Goal: Information Seeking & Learning: Learn about a topic

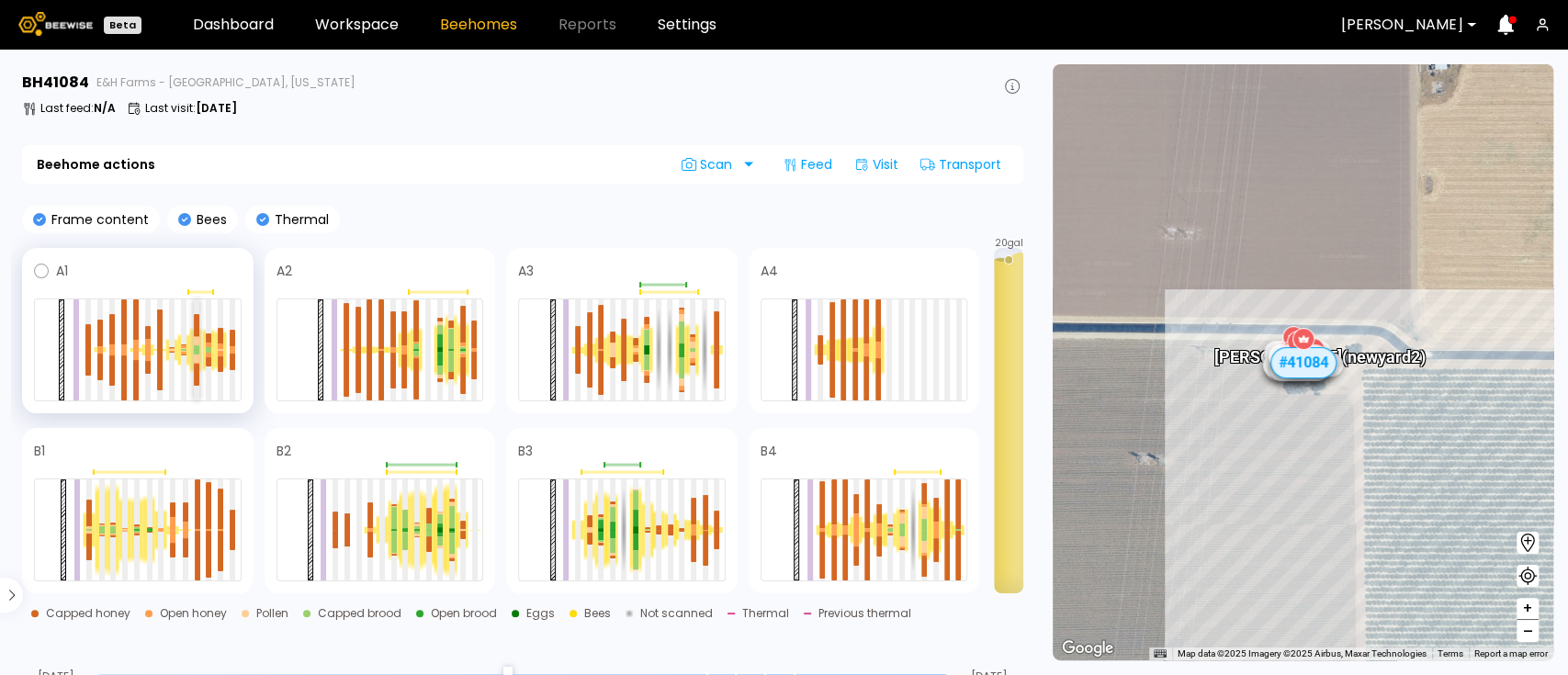
click at [194, 352] on div at bounding box center [197, 351] width 6 height 5
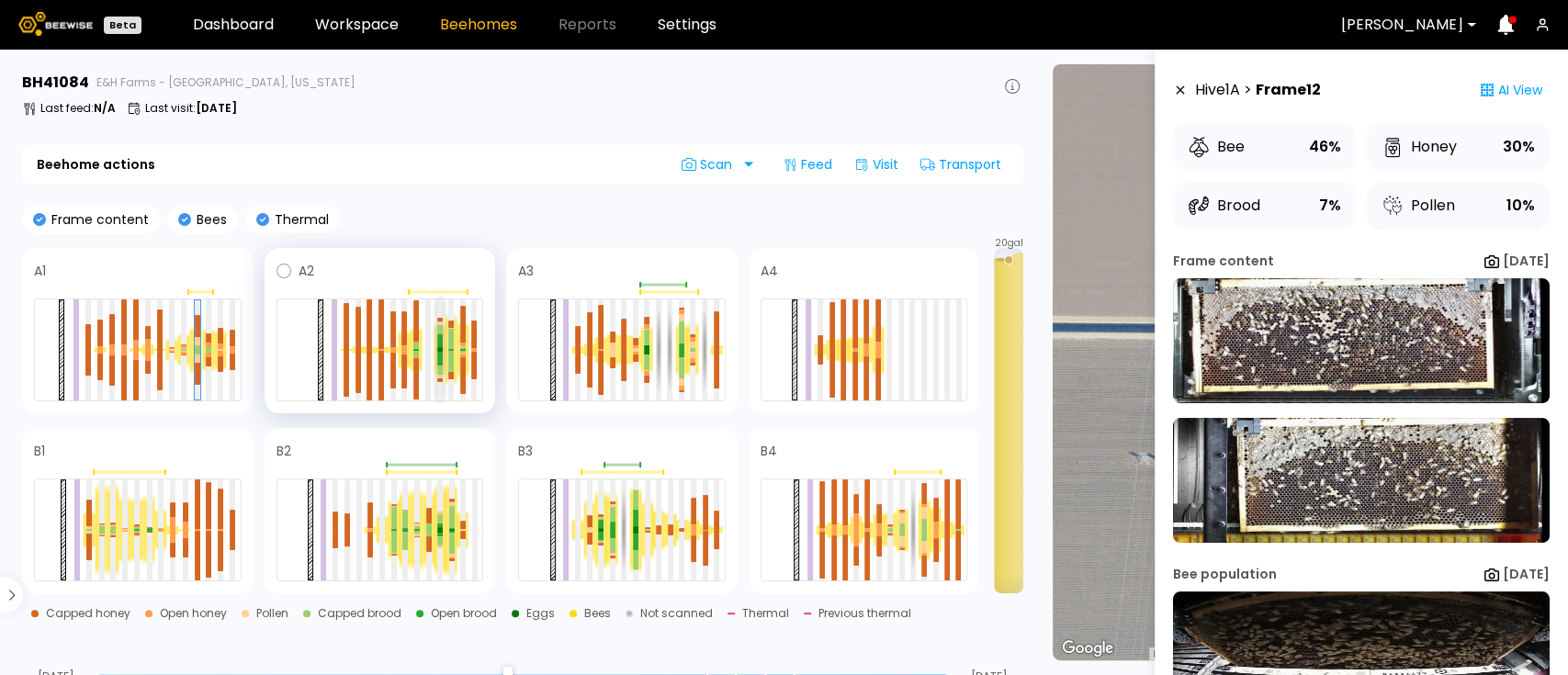
click at [434, 340] on div at bounding box center [439, 350] width 12 height 54
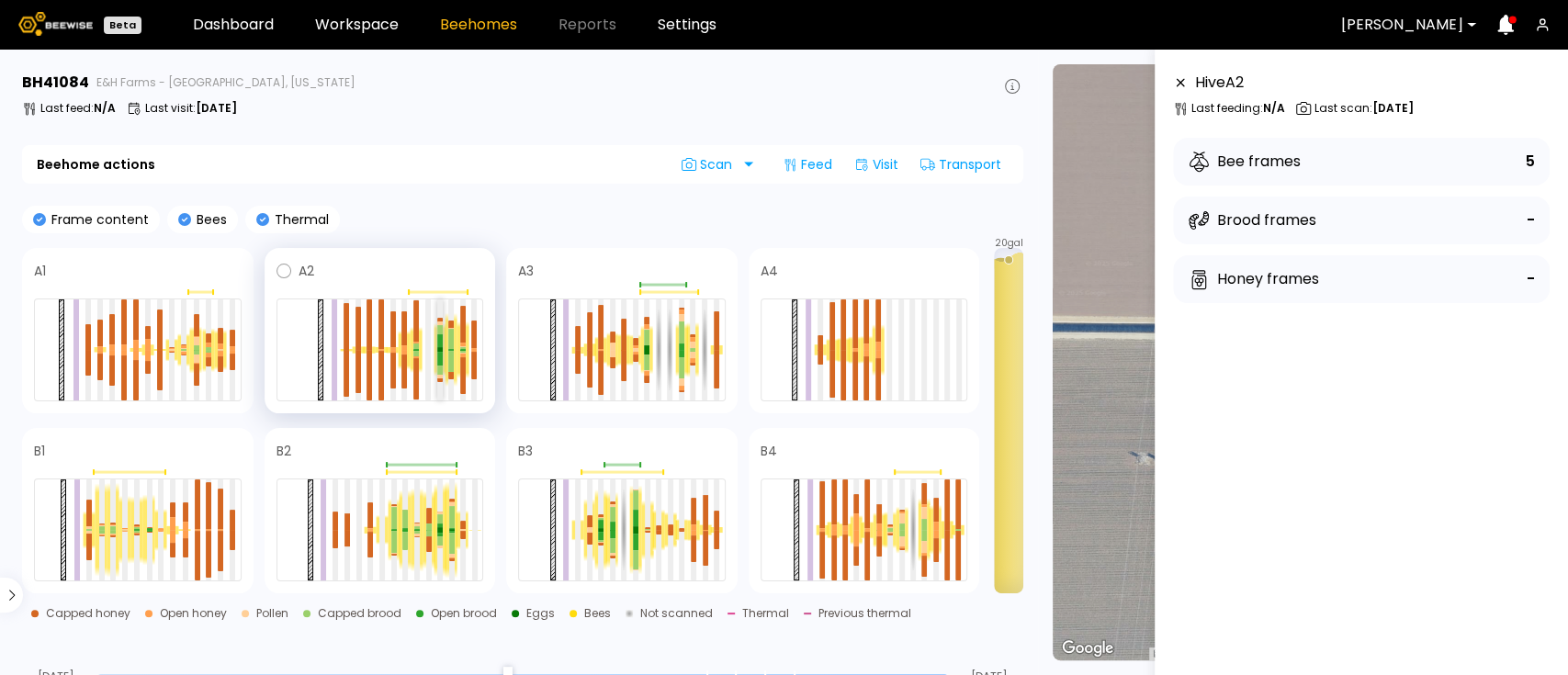
click at [441, 340] on div at bounding box center [440, 341] width 6 height 14
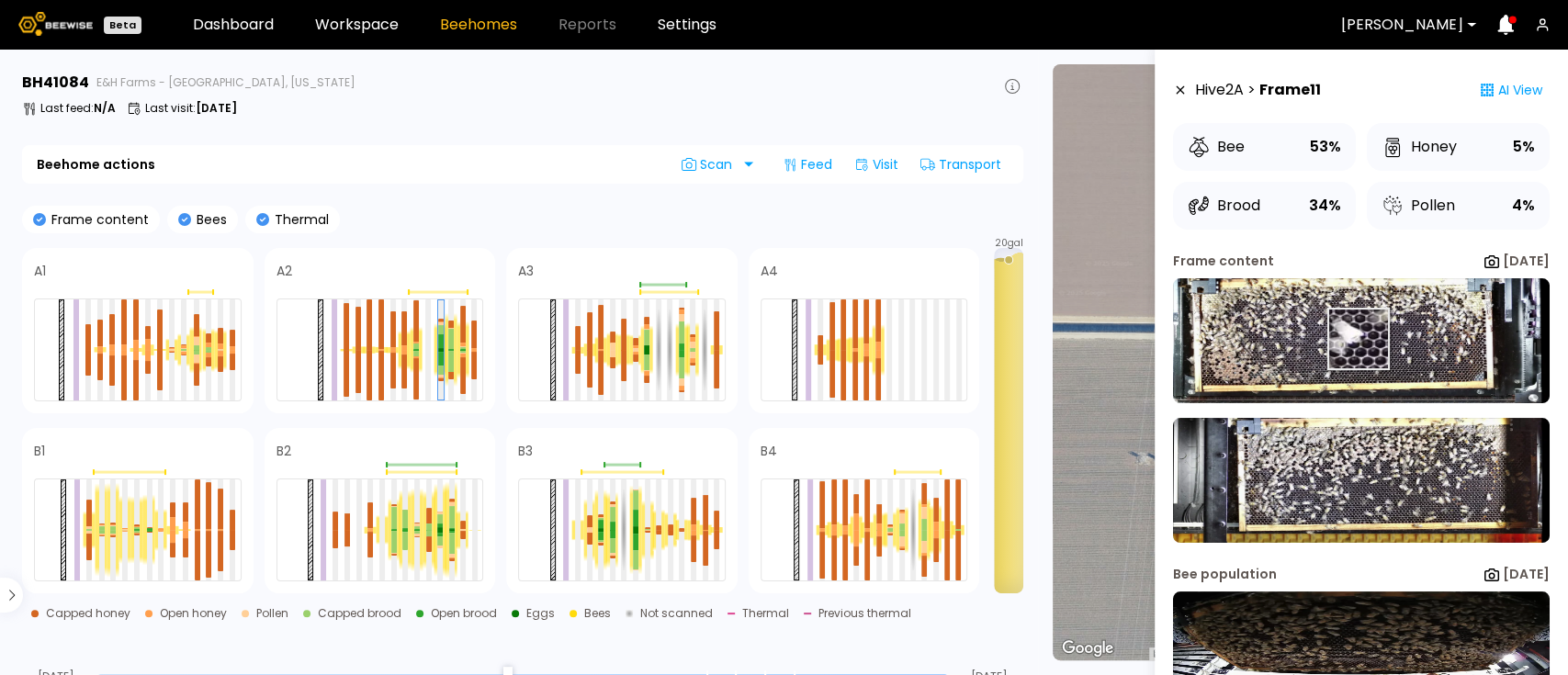
click at [1357, 338] on img at bounding box center [1361, 340] width 376 height 124
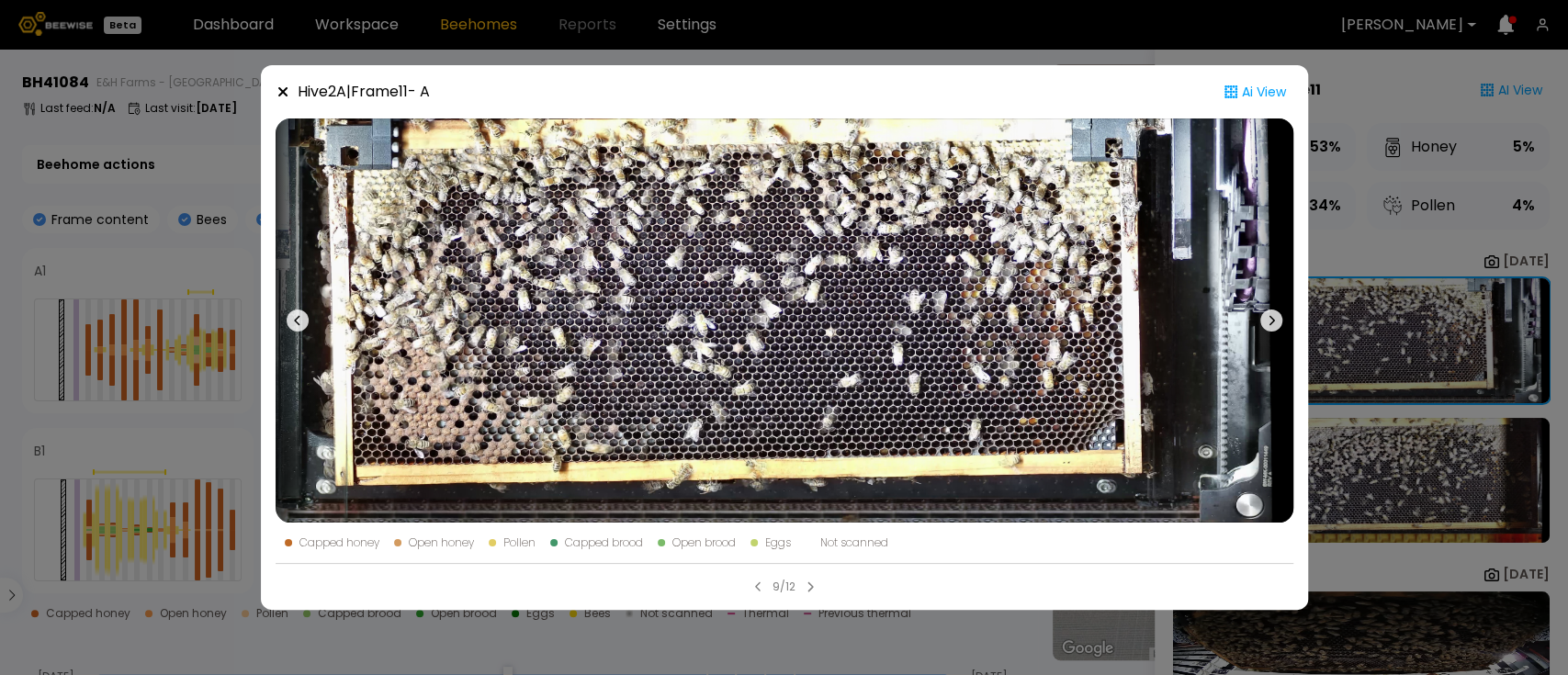
click at [1454, 294] on div "Hive 2 A | Frame 11 - A Ai View Capped honey Open honey Pollen Capped brood Ope…" at bounding box center [784, 338] width 1568 height 675
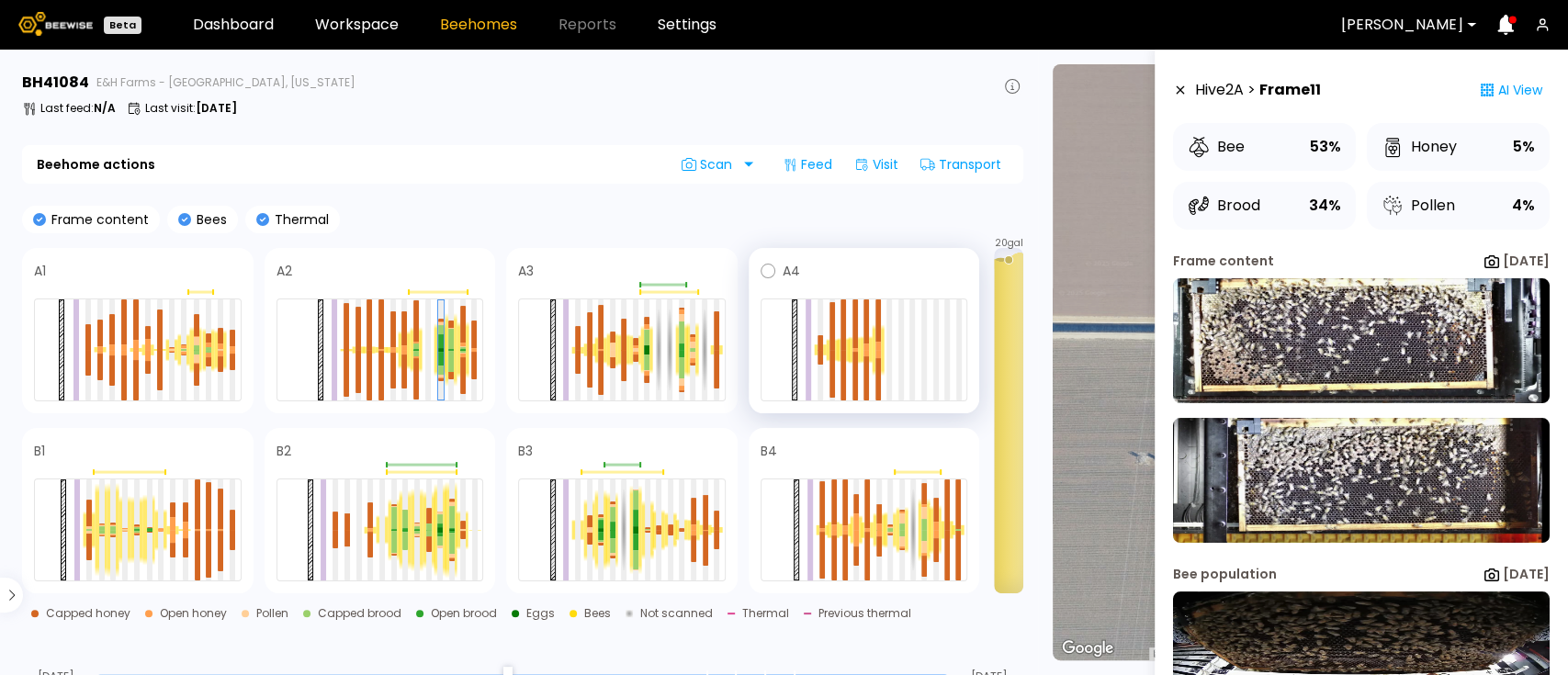
click at [883, 349] on div at bounding box center [877, 350] width 12 height 52
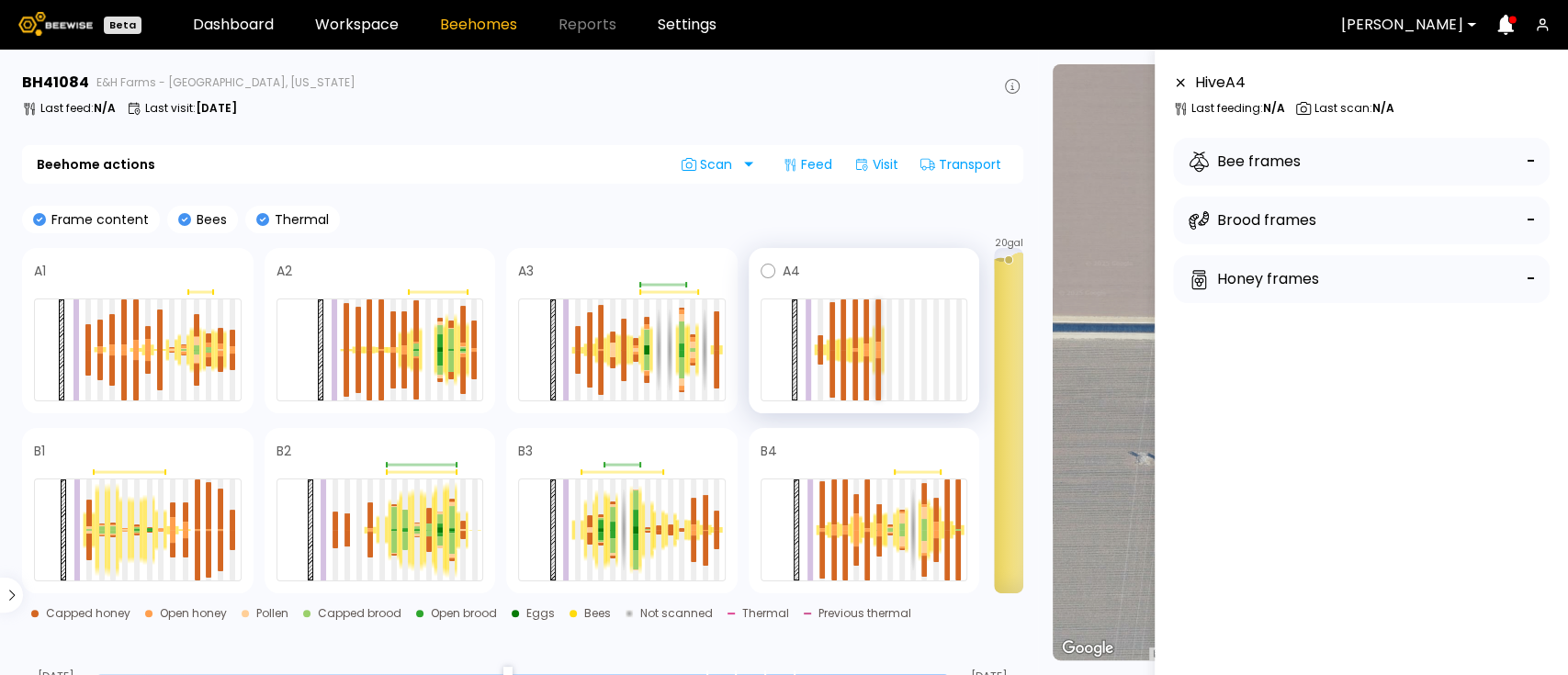
click at [878, 349] on div at bounding box center [878, 353] width 6 height 8
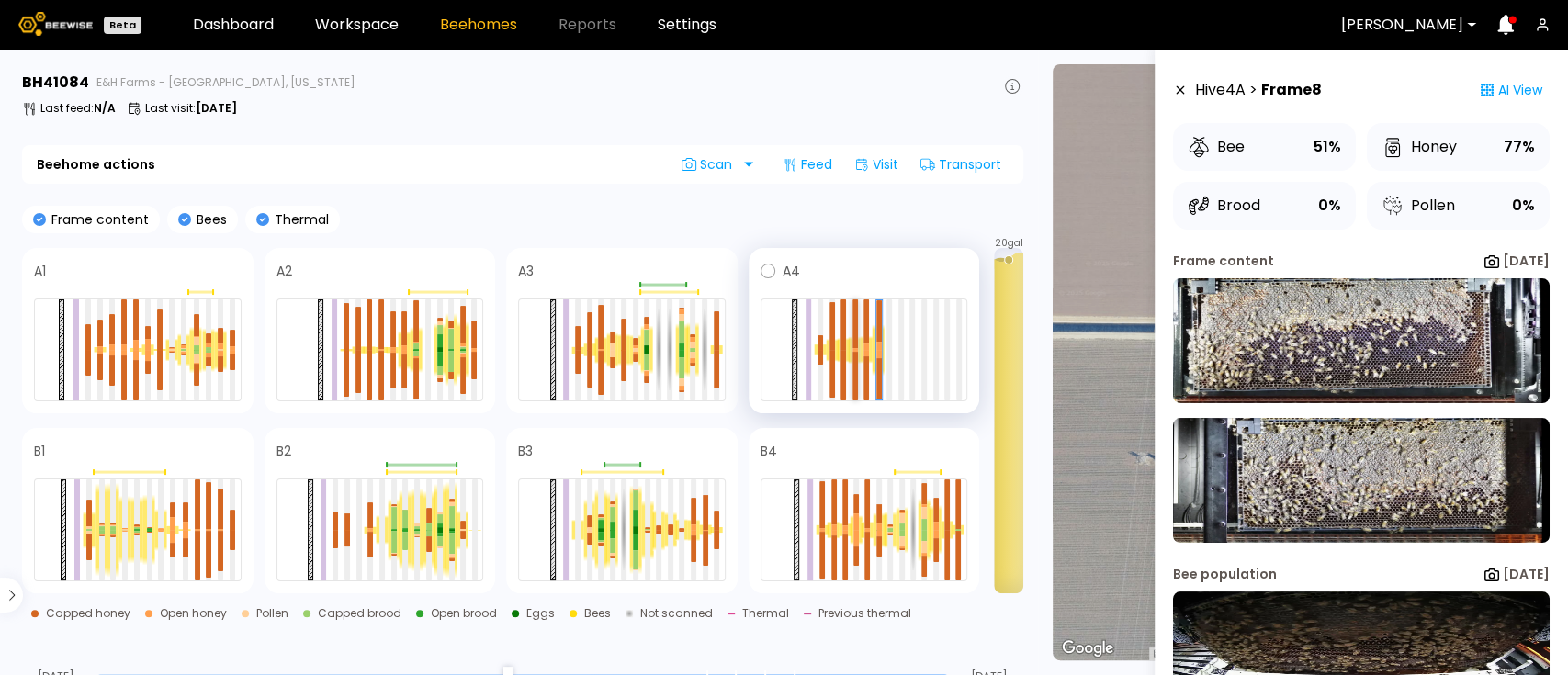
click at [855, 356] on div at bounding box center [855, 375] width 6 height 49
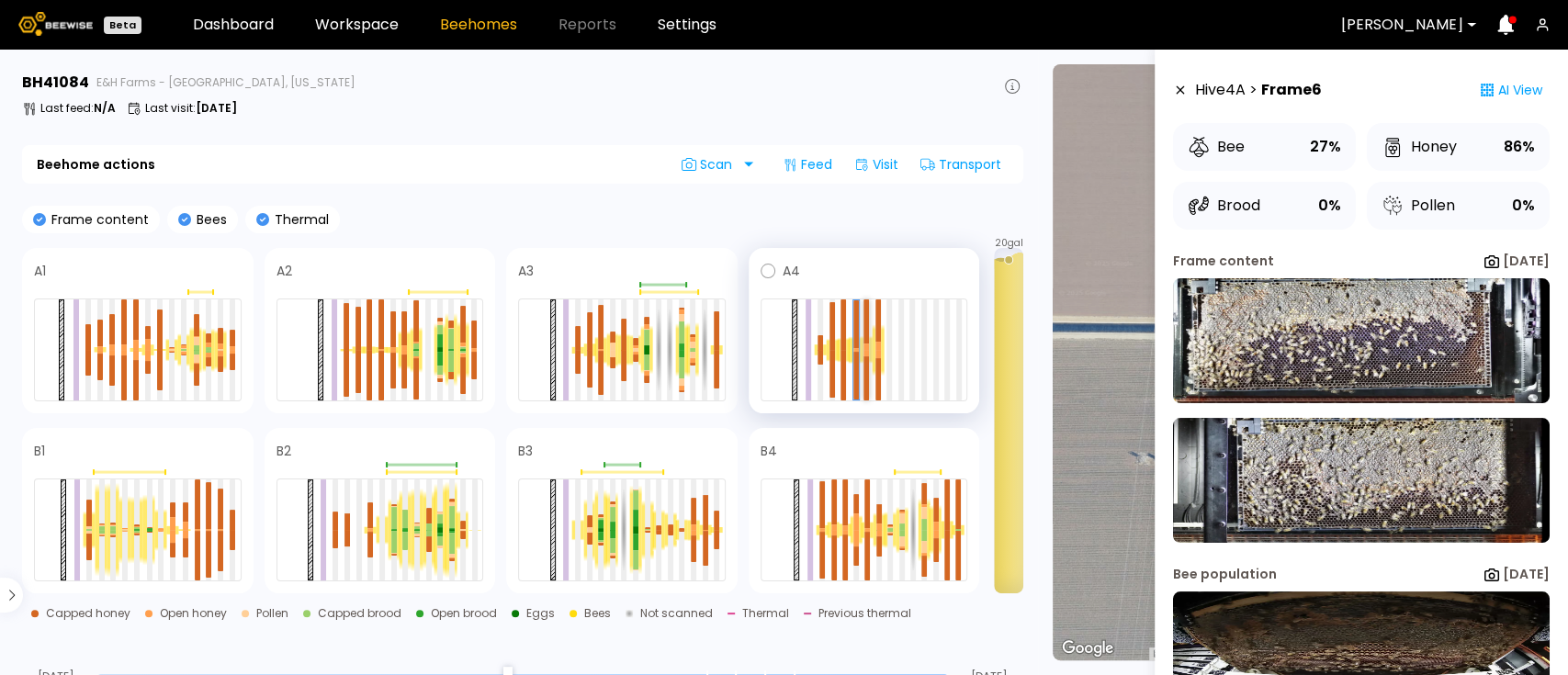
click at [866, 364] on div at bounding box center [866, 378] width 6 height 44
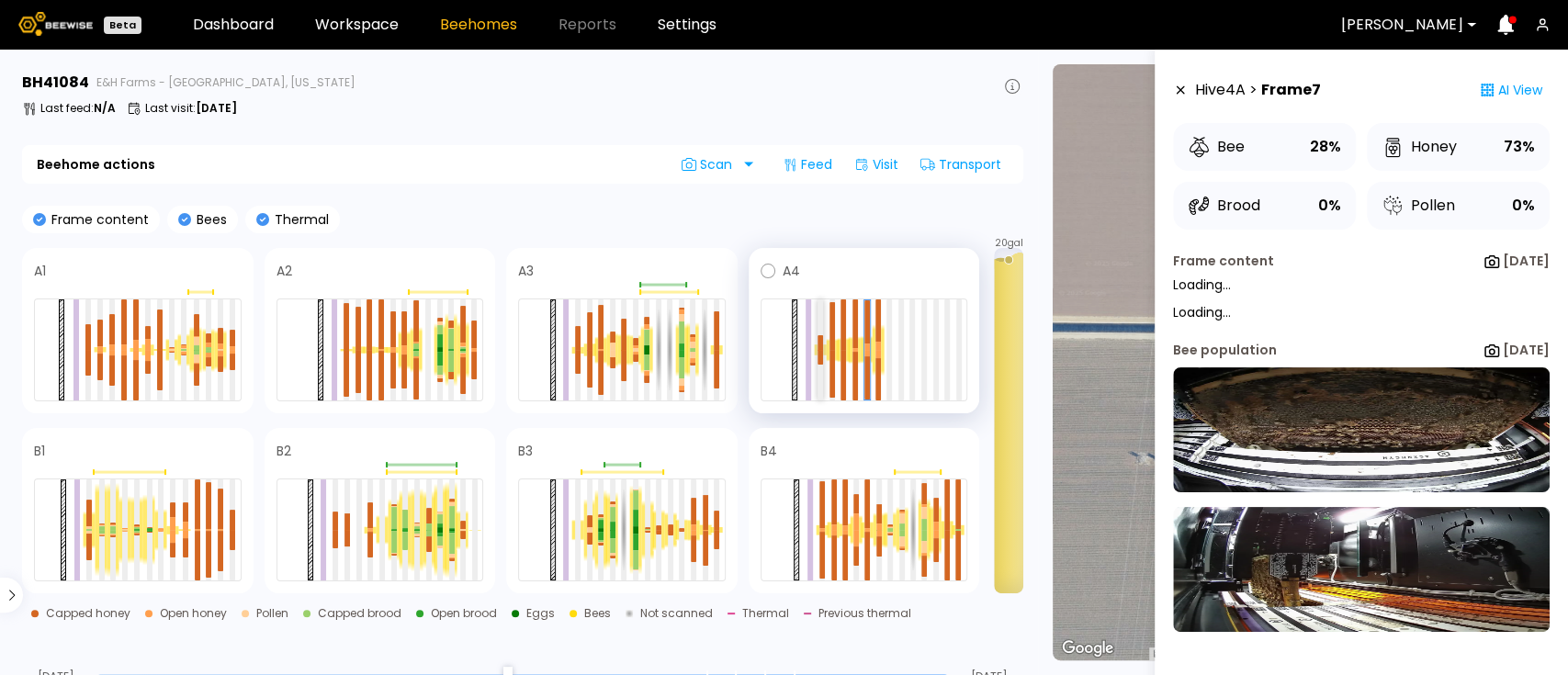
click at [820, 354] on div at bounding box center [820, 356] width 6 height 15
click at [865, 355] on div at bounding box center [866, 352] width 6 height 6
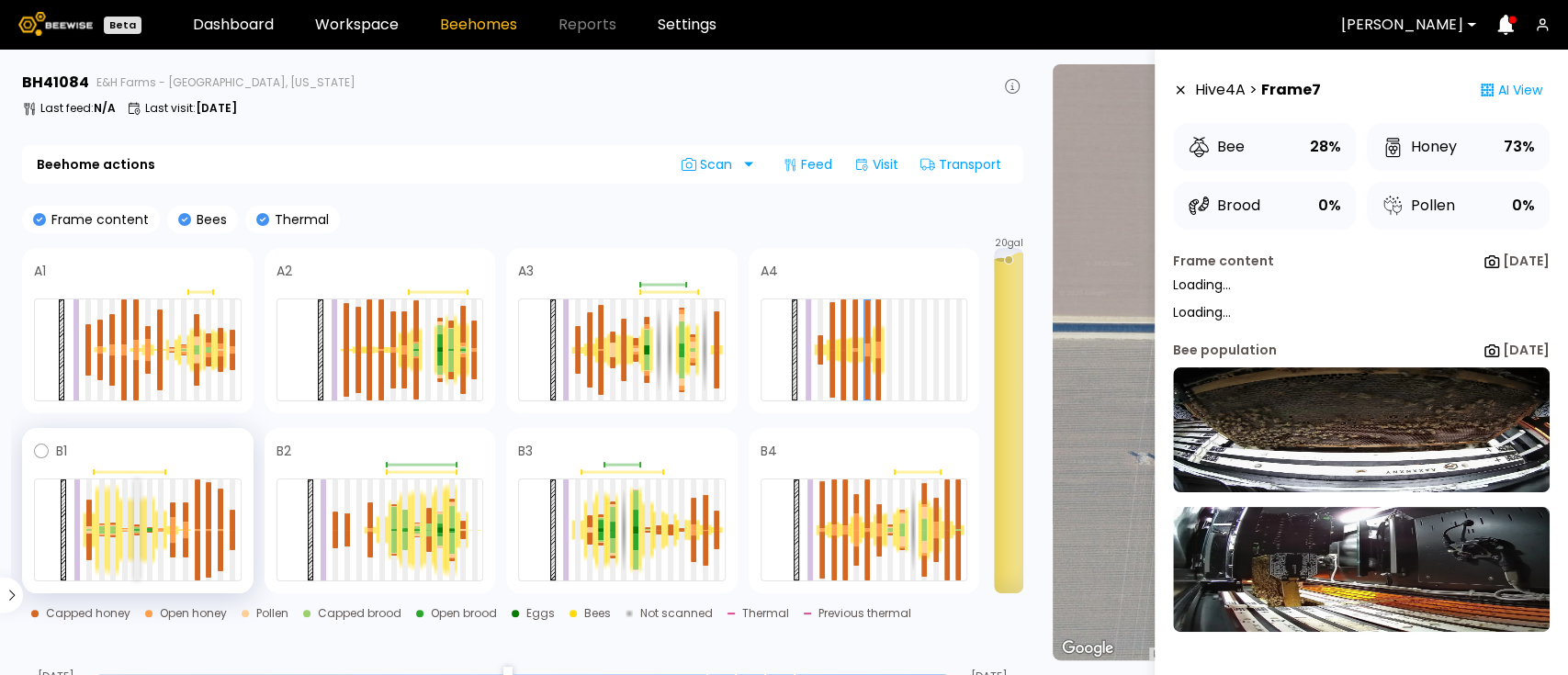
click at [139, 526] on div at bounding box center [136, 529] width 12 height 67
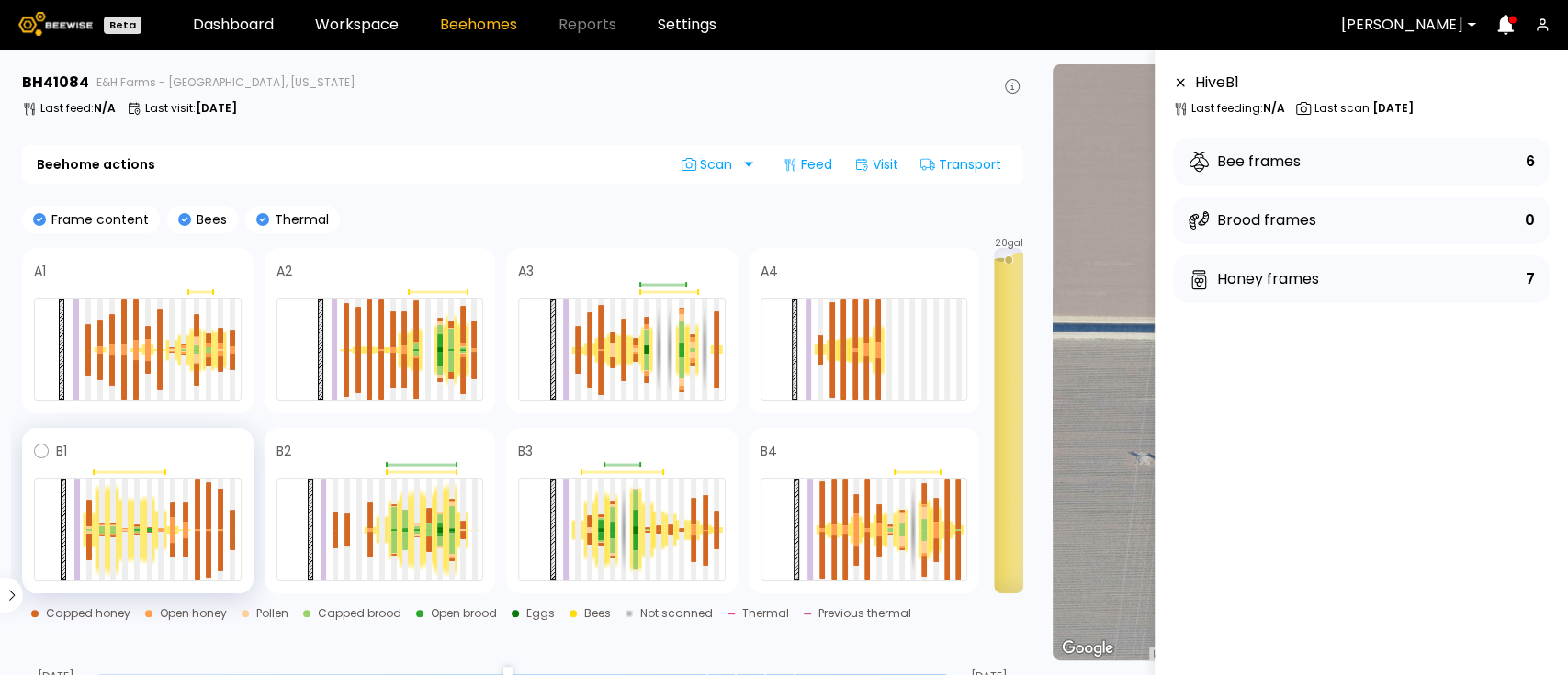
click at [140, 526] on div at bounding box center [136, 529] width 12 height 67
click at [134, 528] on div at bounding box center [137, 529] width 6 height 2
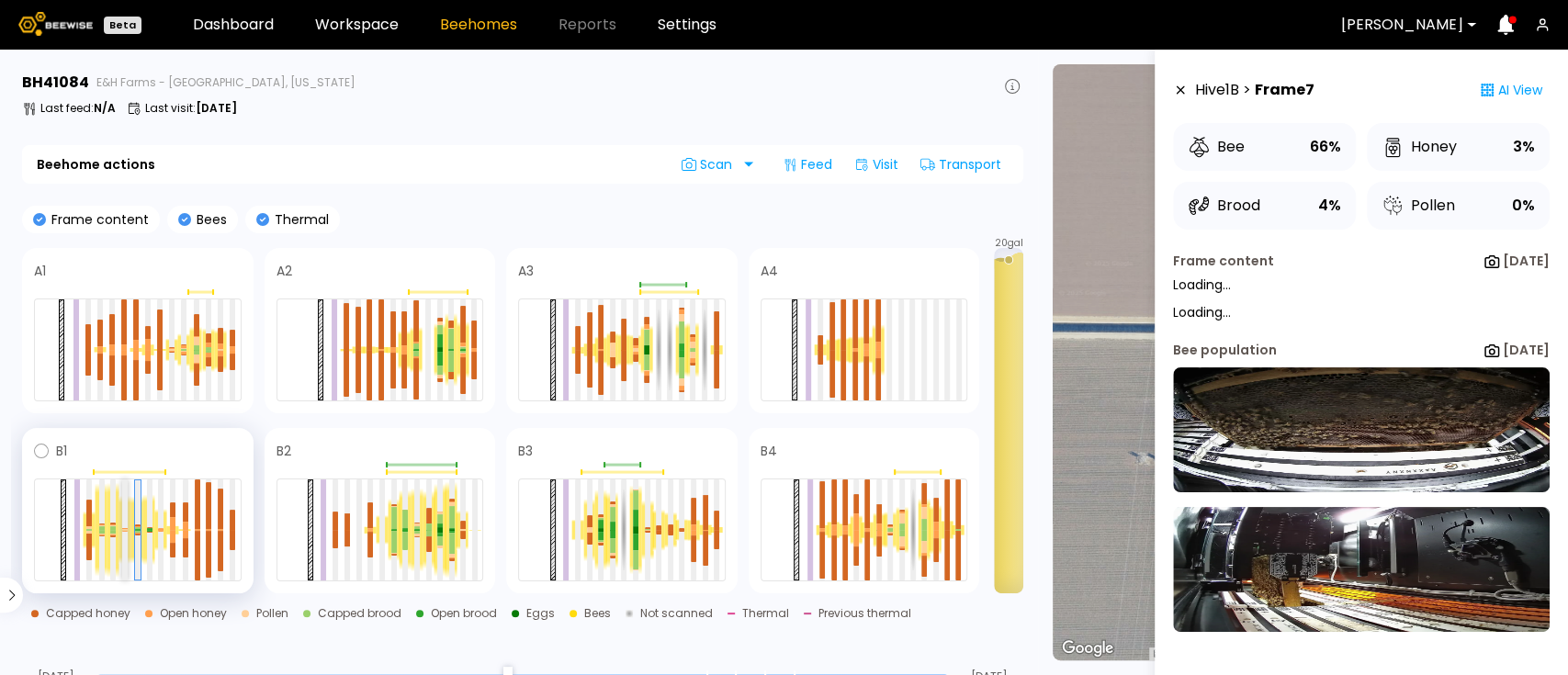
click at [124, 536] on div at bounding box center [125, 530] width 6 height 101
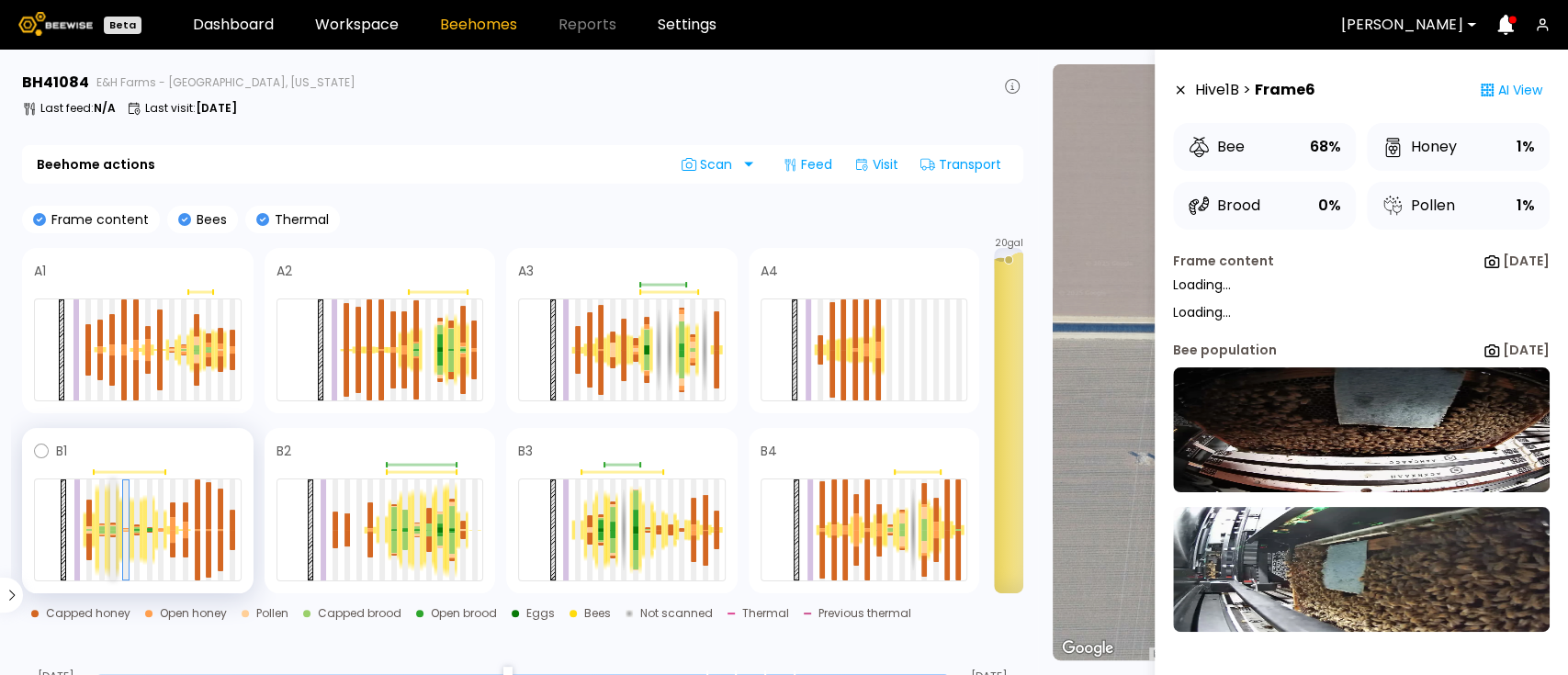
click at [111, 539] on div at bounding box center [113, 530] width 6 height 101
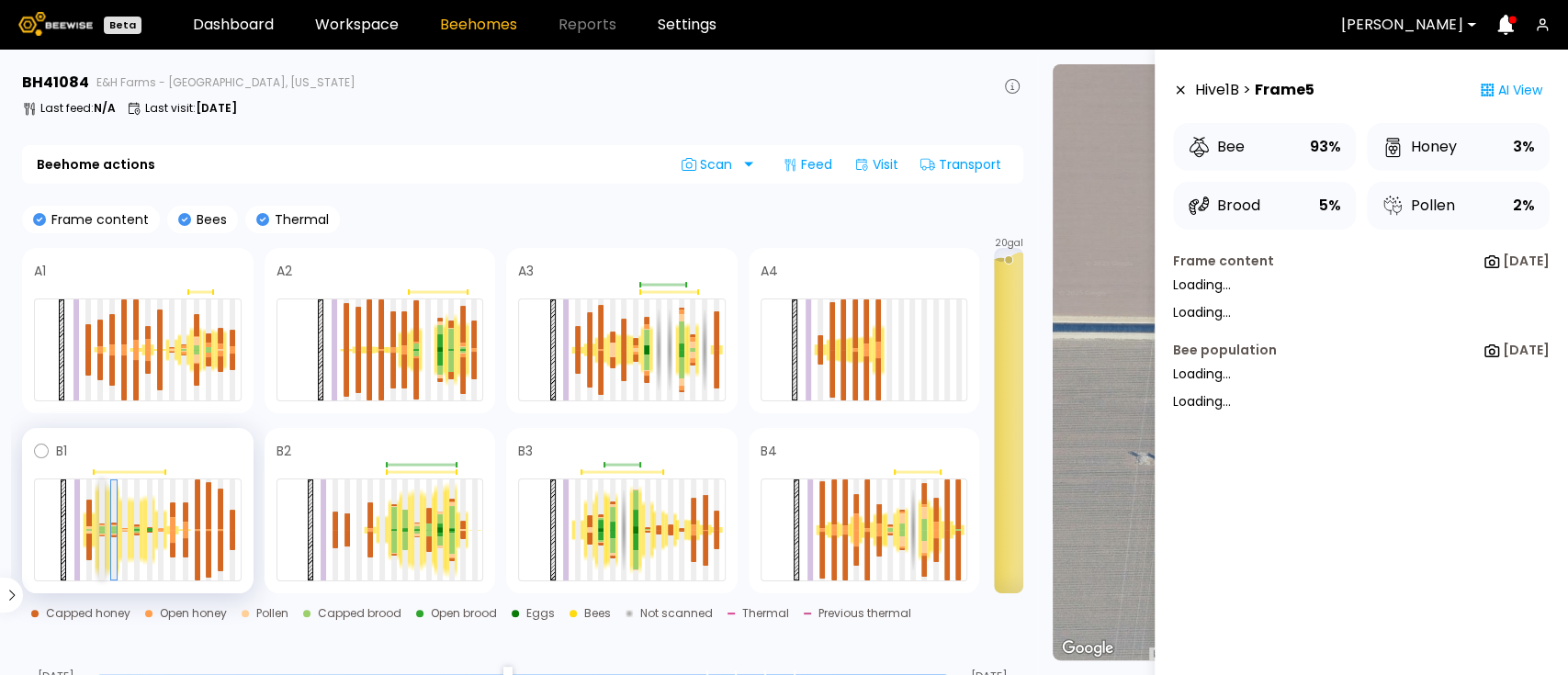
click at [103, 540] on div at bounding box center [103, 530] width 6 height 101
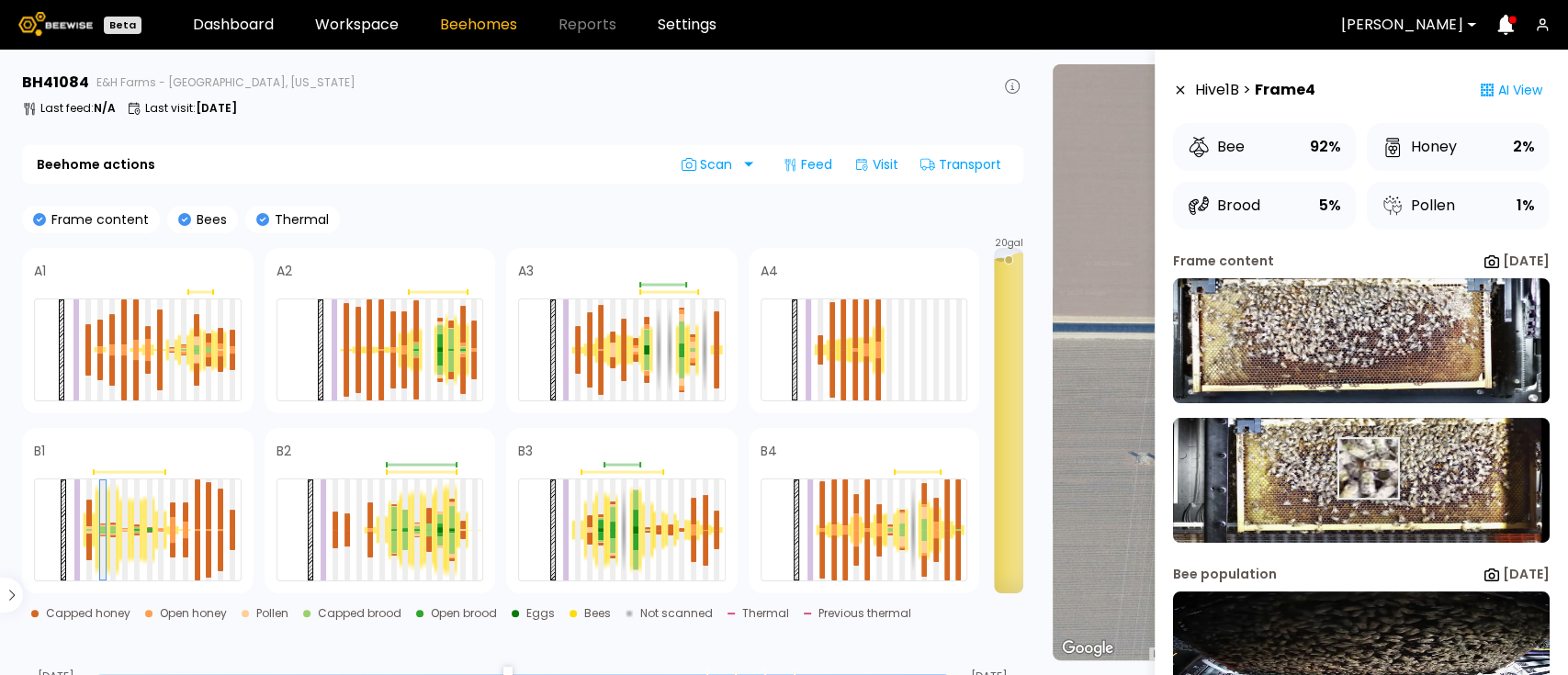
click at [1367, 468] on img at bounding box center [1361, 480] width 376 height 124
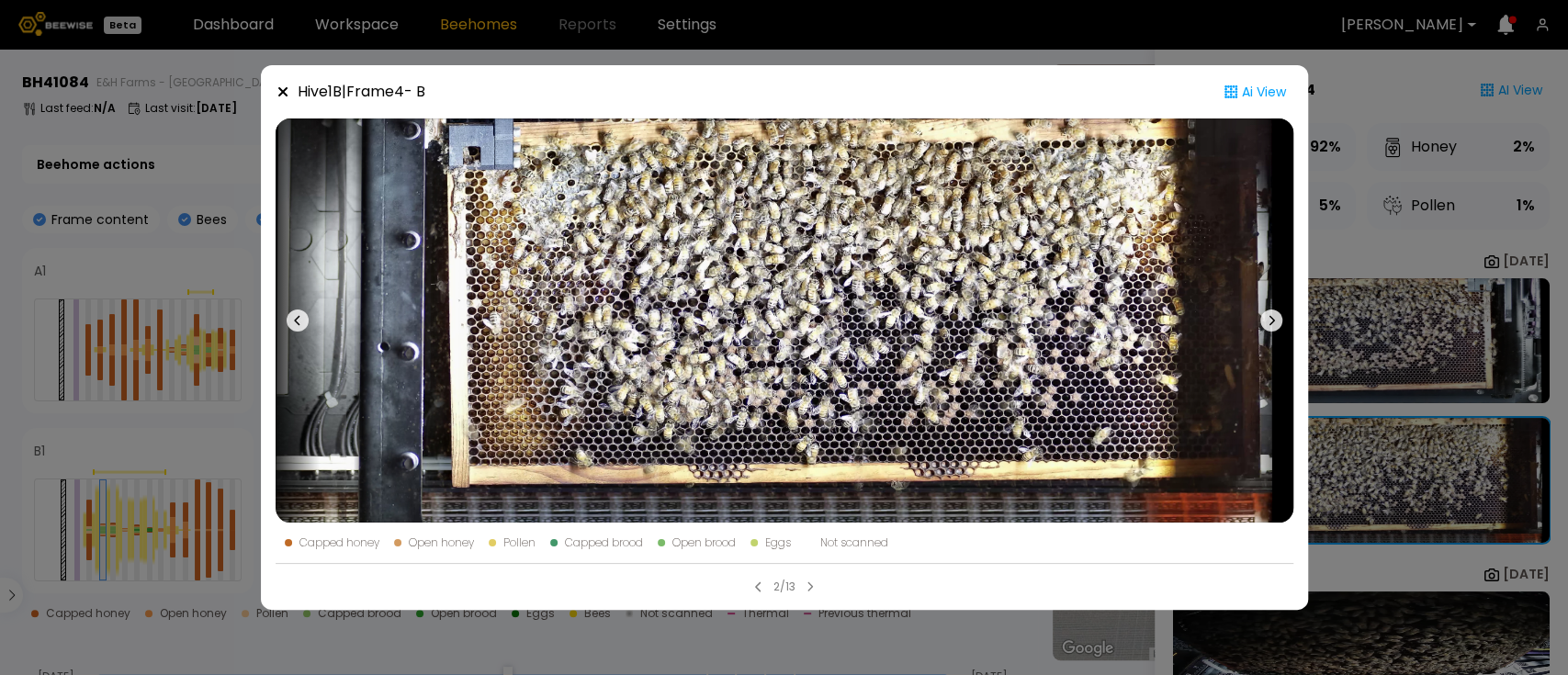
click at [1274, 326] on icon at bounding box center [1271, 321] width 22 height 22
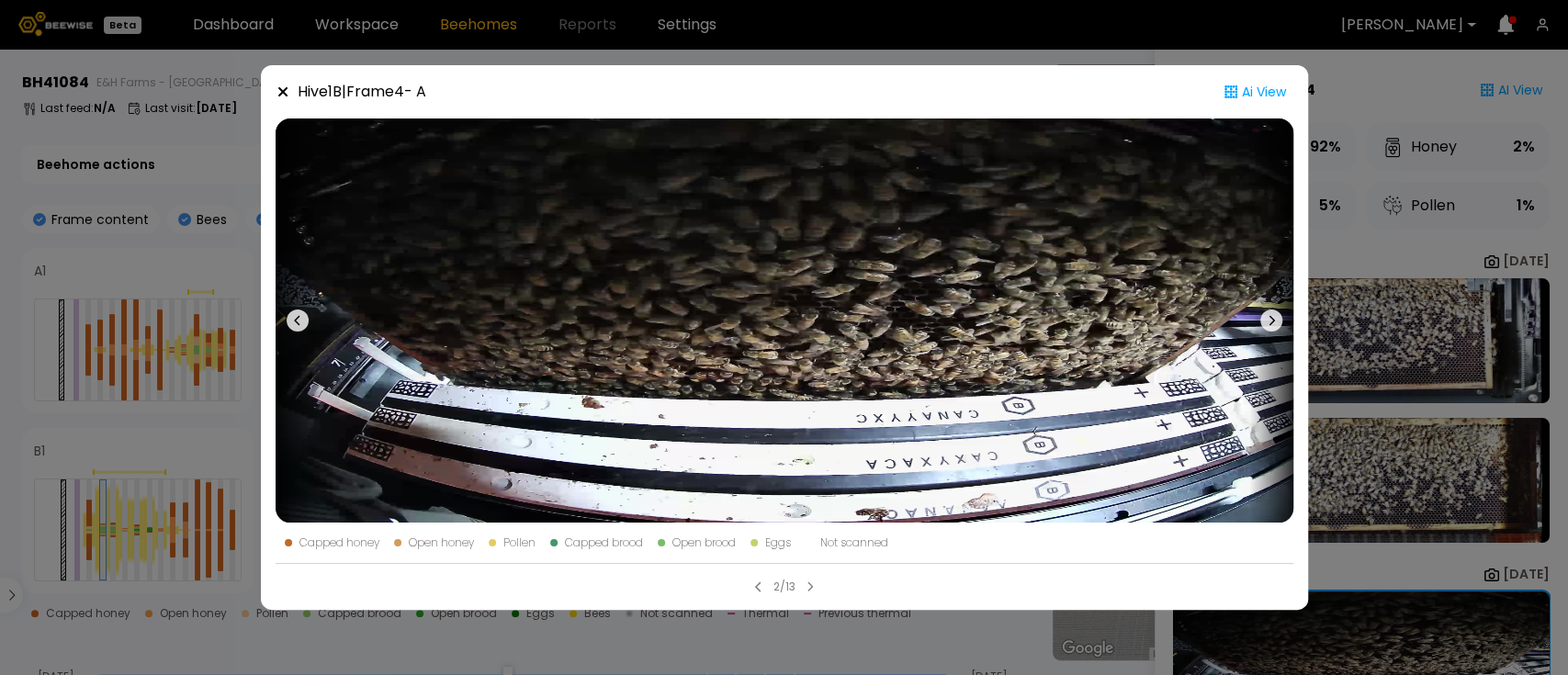
click at [1274, 326] on icon at bounding box center [1271, 321] width 22 height 22
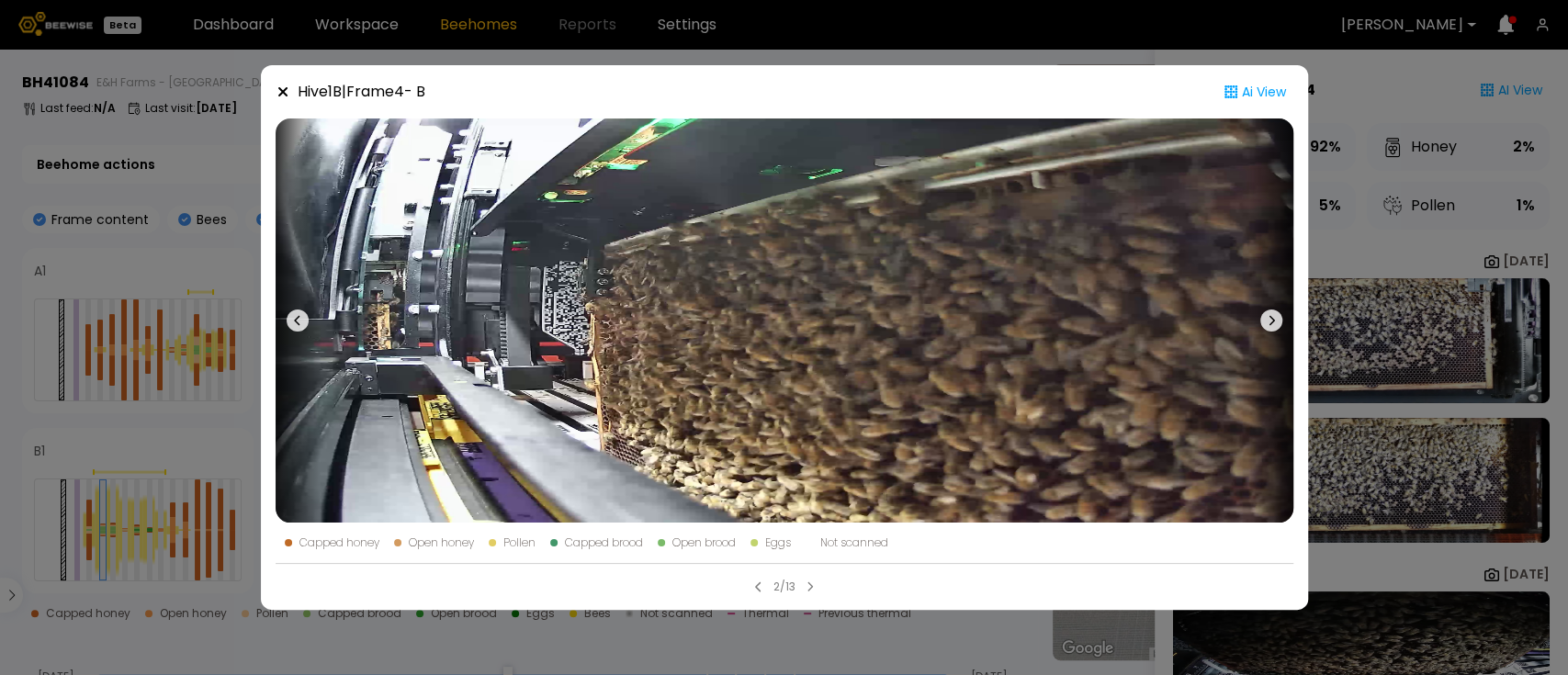
click at [1274, 326] on icon at bounding box center [1271, 321] width 22 height 22
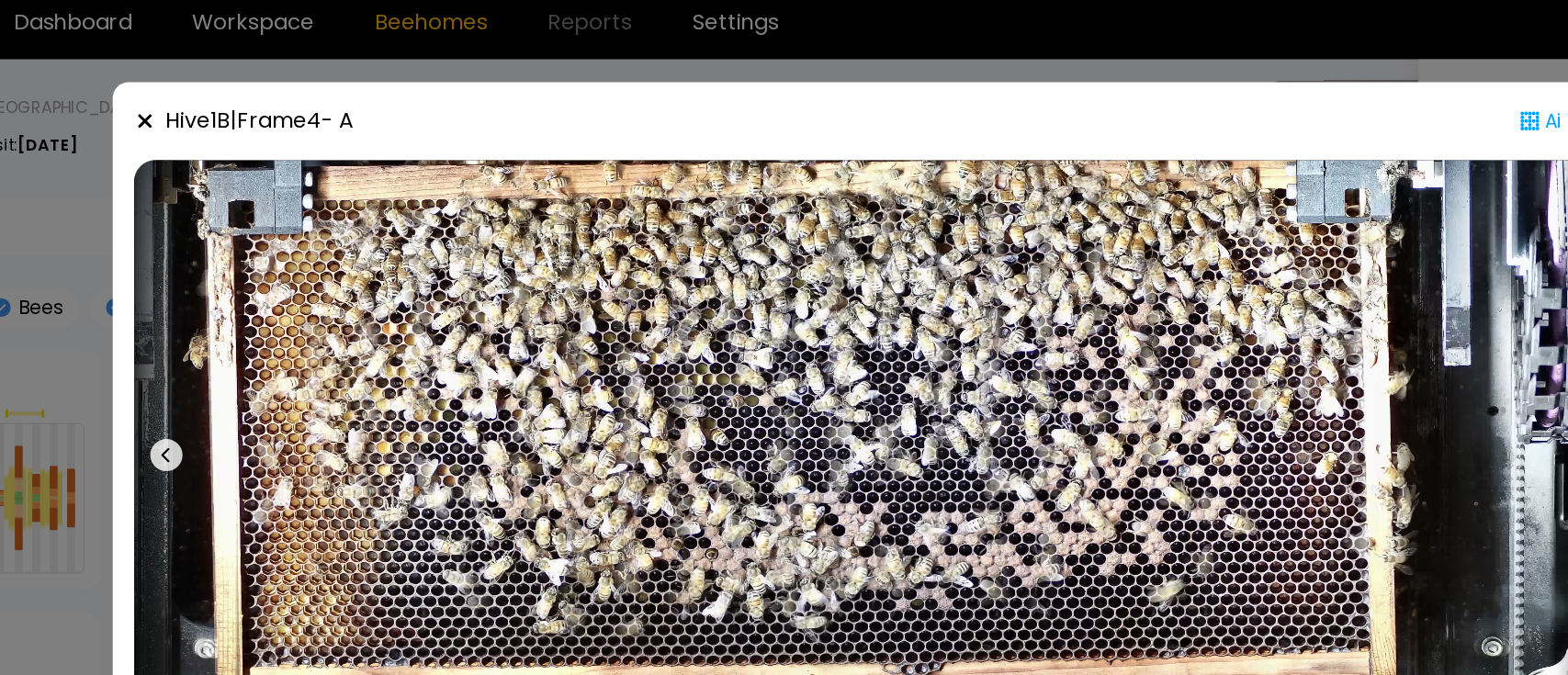
click at [739, 54] on div "Hive 1 B | Frame 4 - A Ai View Capped honey Open honey Pollen Capped brood Open…" at bounding box center [784, 338] width 1568 height 675
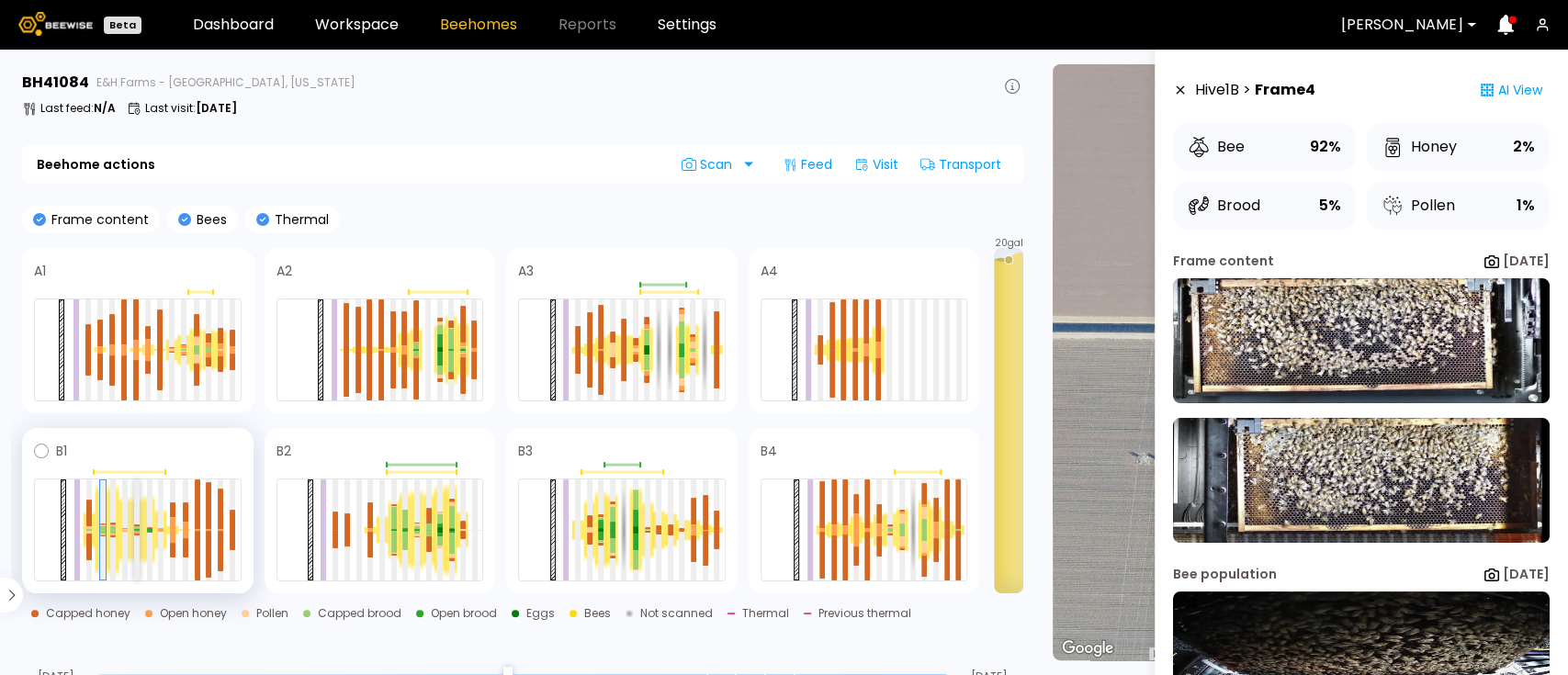
click at [135, 533] on div at bounding box center [137, 533] width 6 height 1
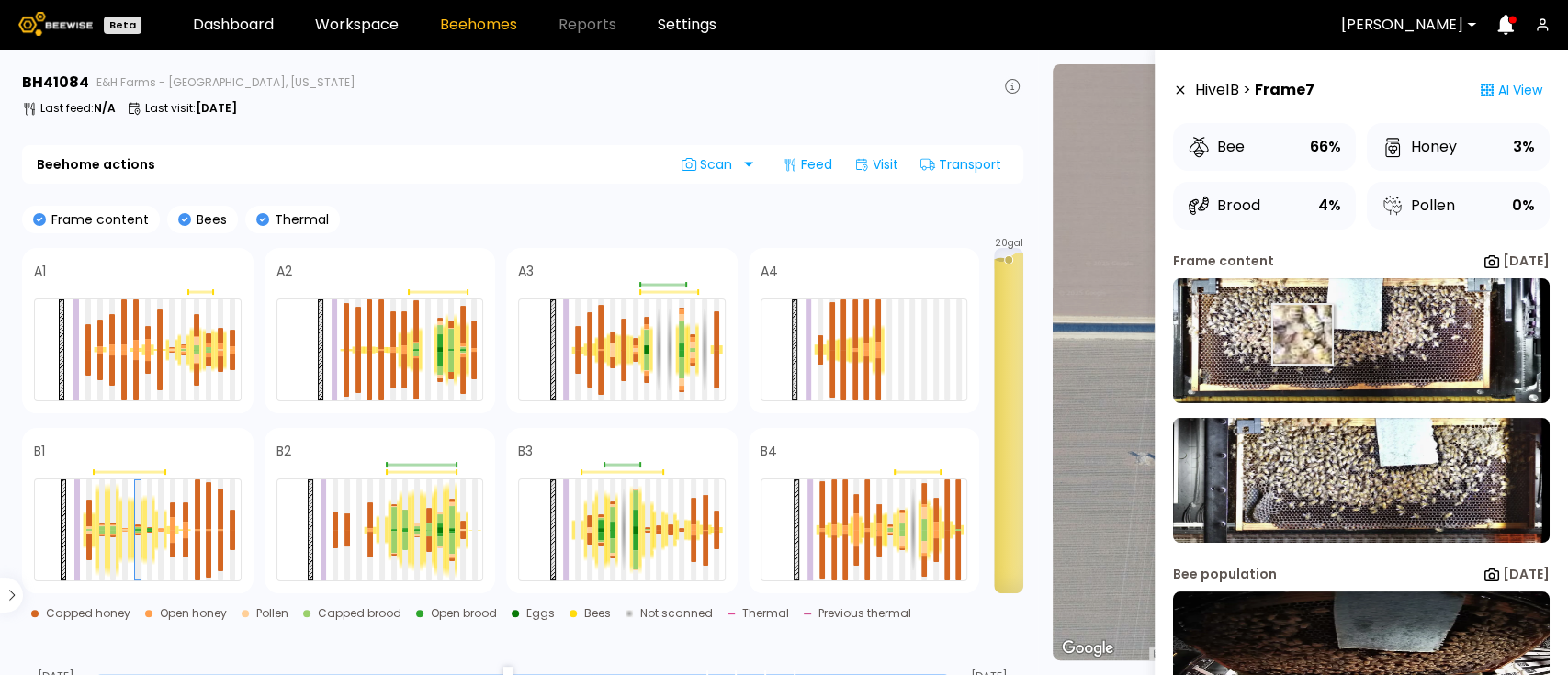
click at [1300, 332] on img at bounding box center [1361, 340] width 376 height 124
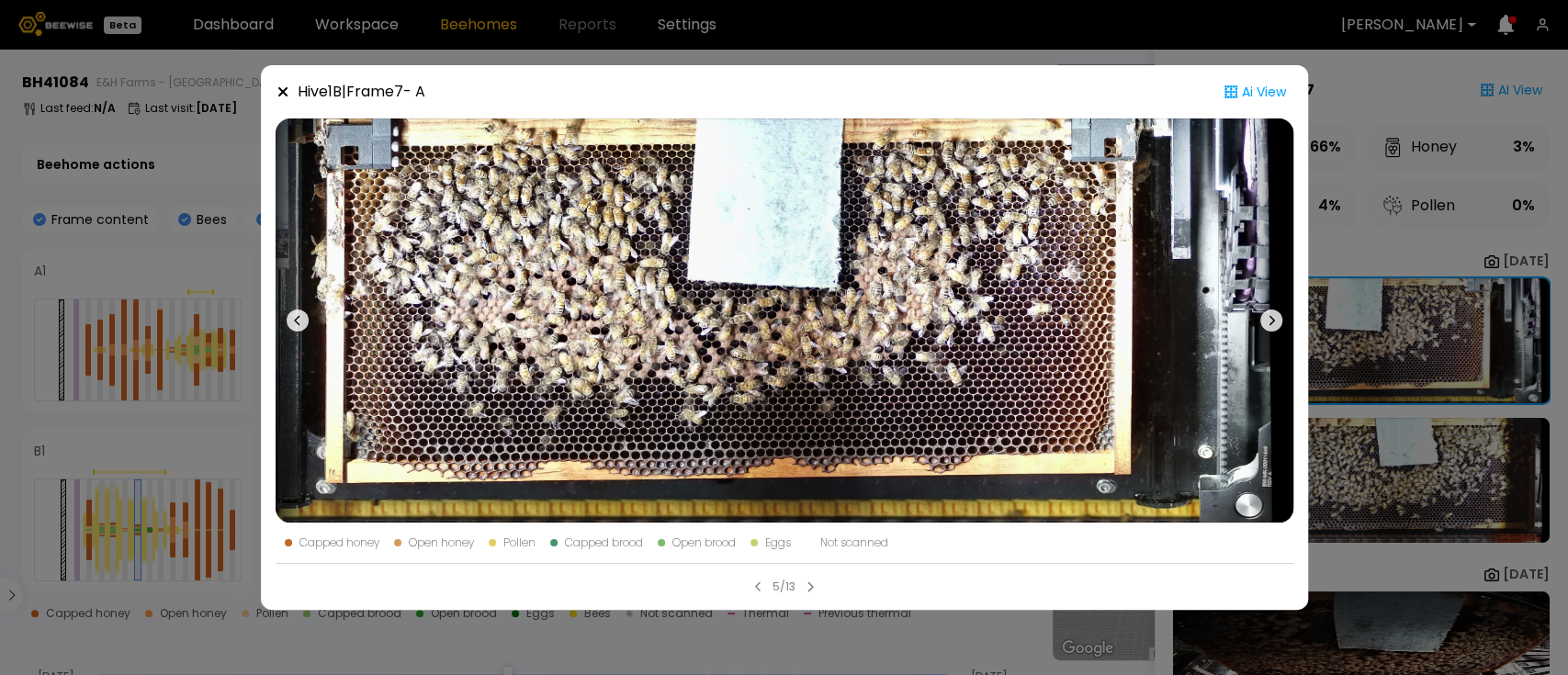
click at [166, 357] on div "Hive 1 B | Frame 7 - A Ai View Capped honey Open honey Pollen Capped brood Open…" at bounding box center [784, 338] width 1568 height 675
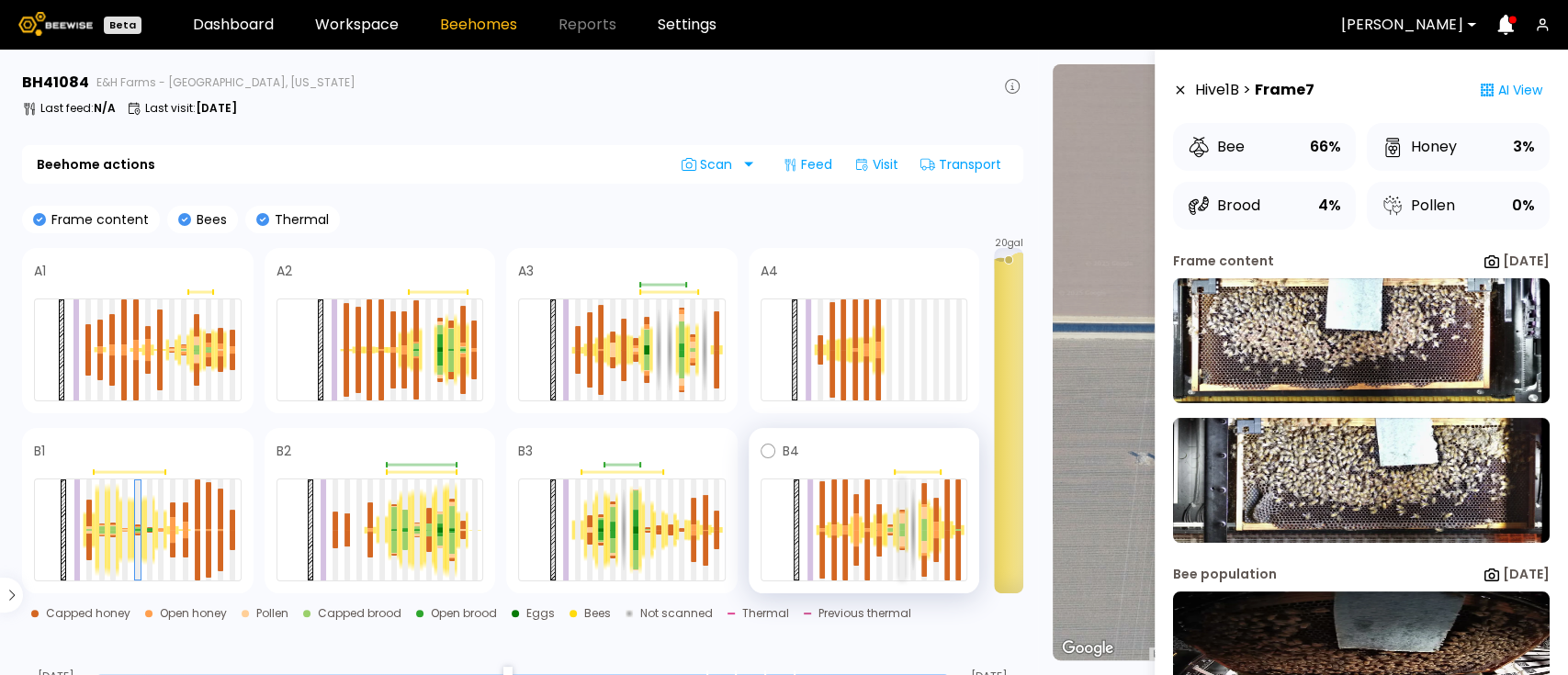
click at [900, 522] on div at bounding box center [902, 518] width 6 height 9
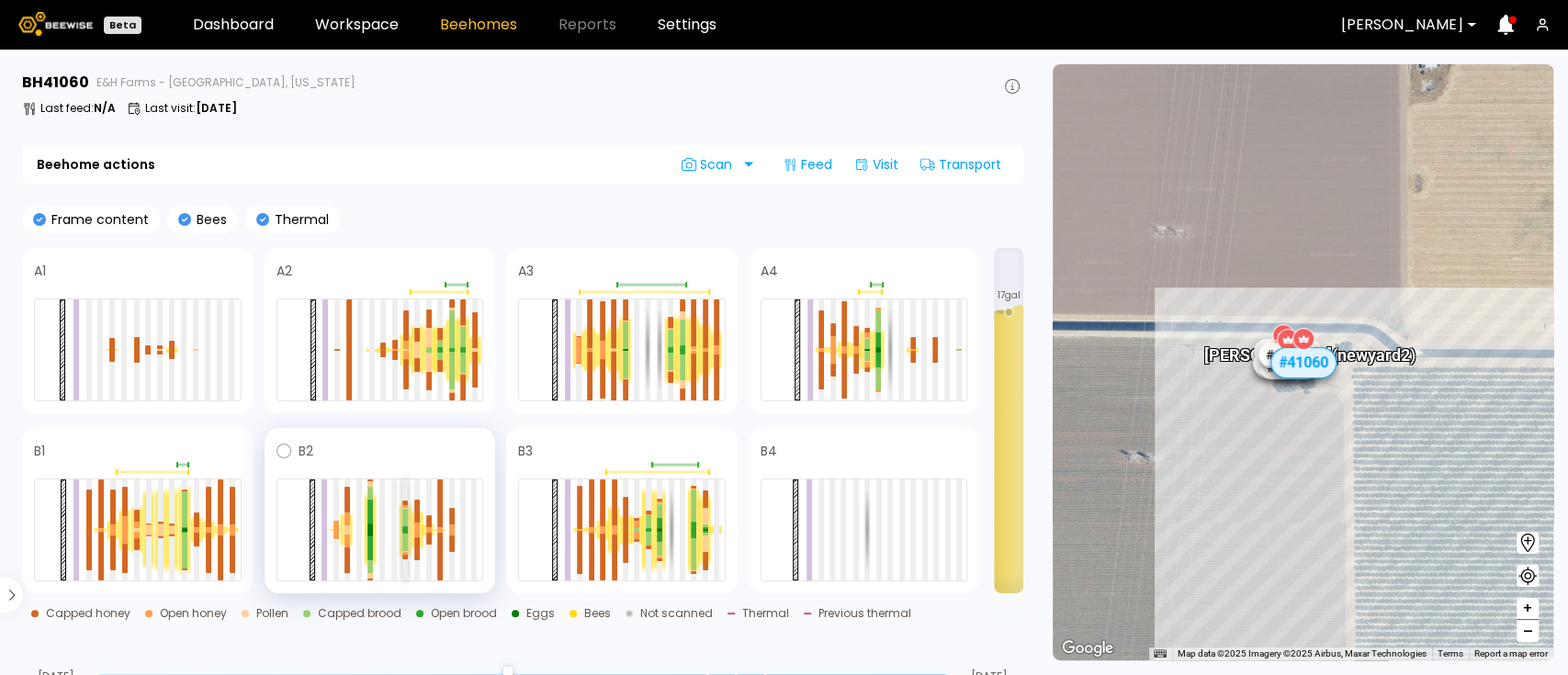
click at [407, 536] on div at bounding box center [405, 543] width 6 height 18
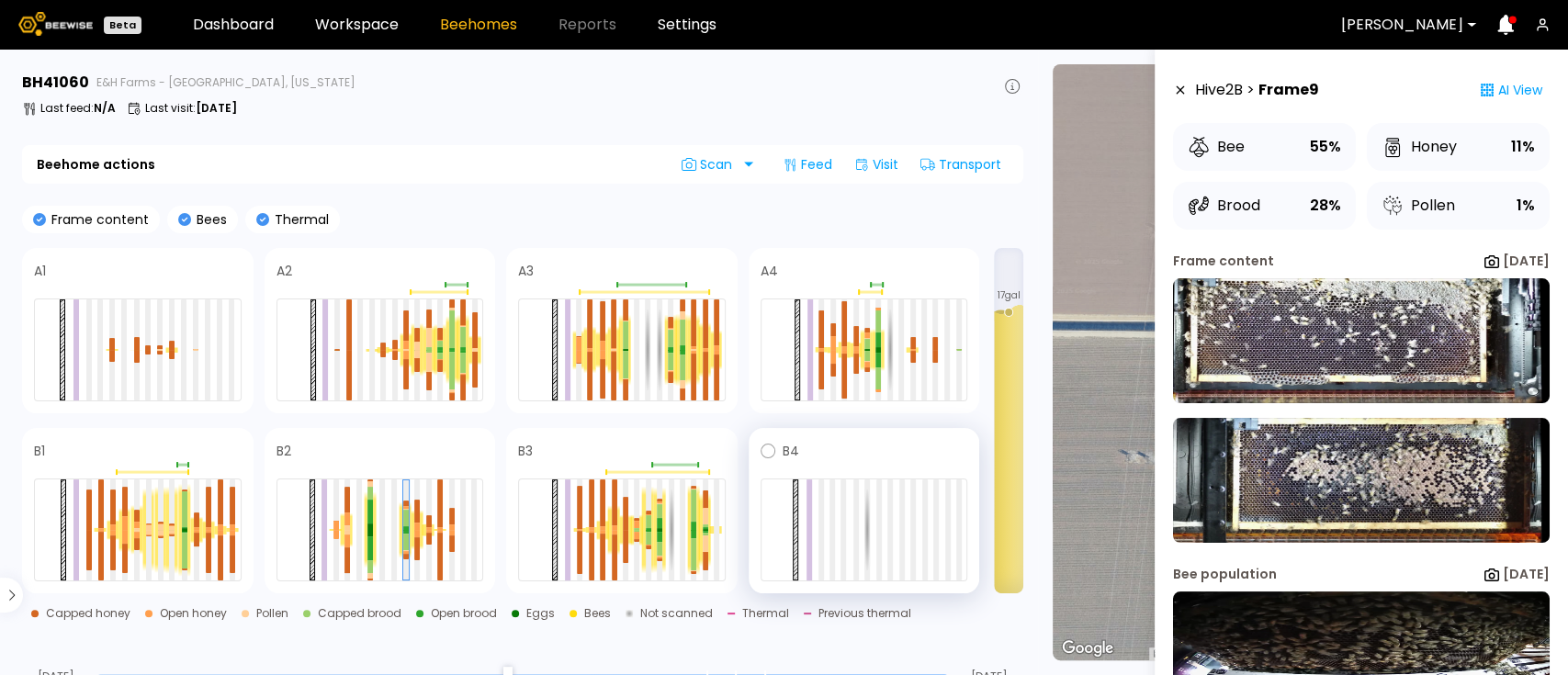
click at [882, 551] on div at bounding box center [864, 530] width 207 height 103
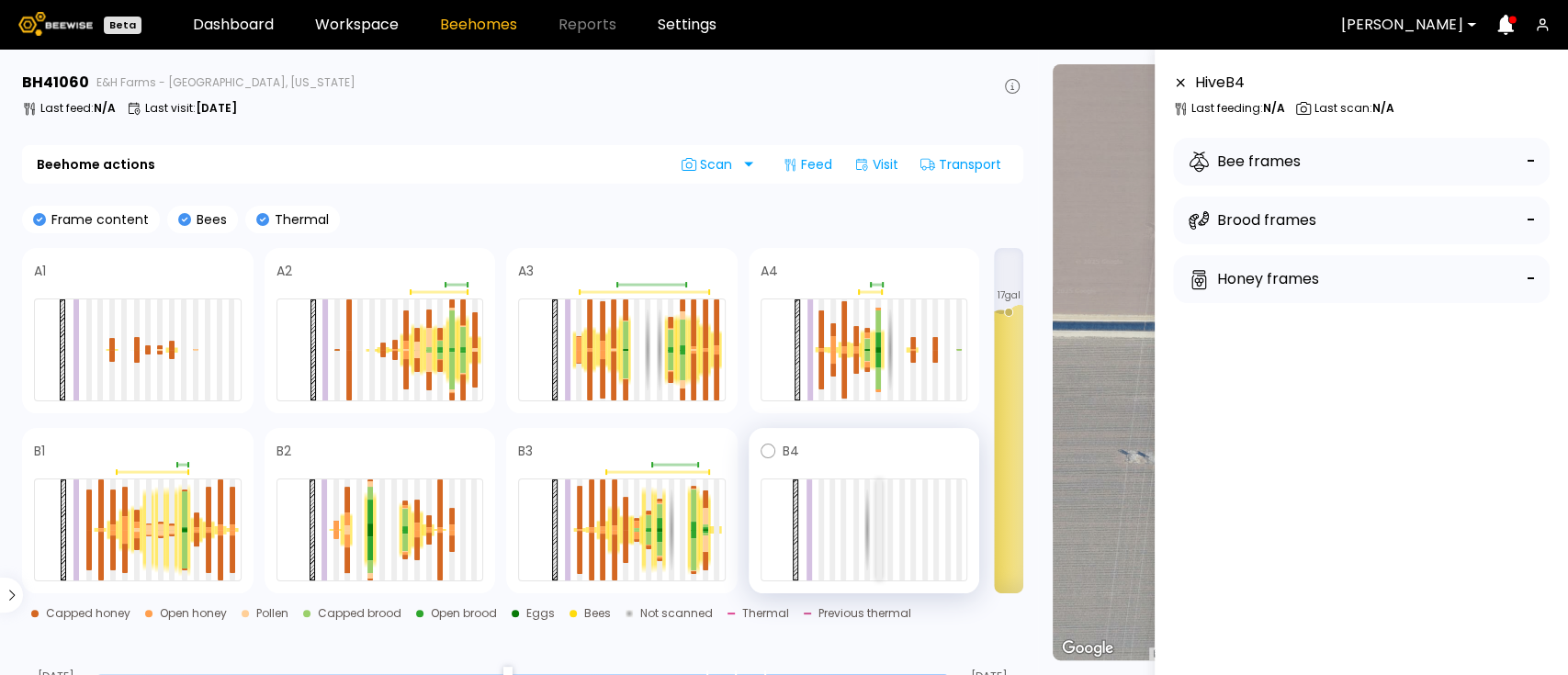
click at [876, 550] on div at bounding box center [879, 530] width 6 height 101
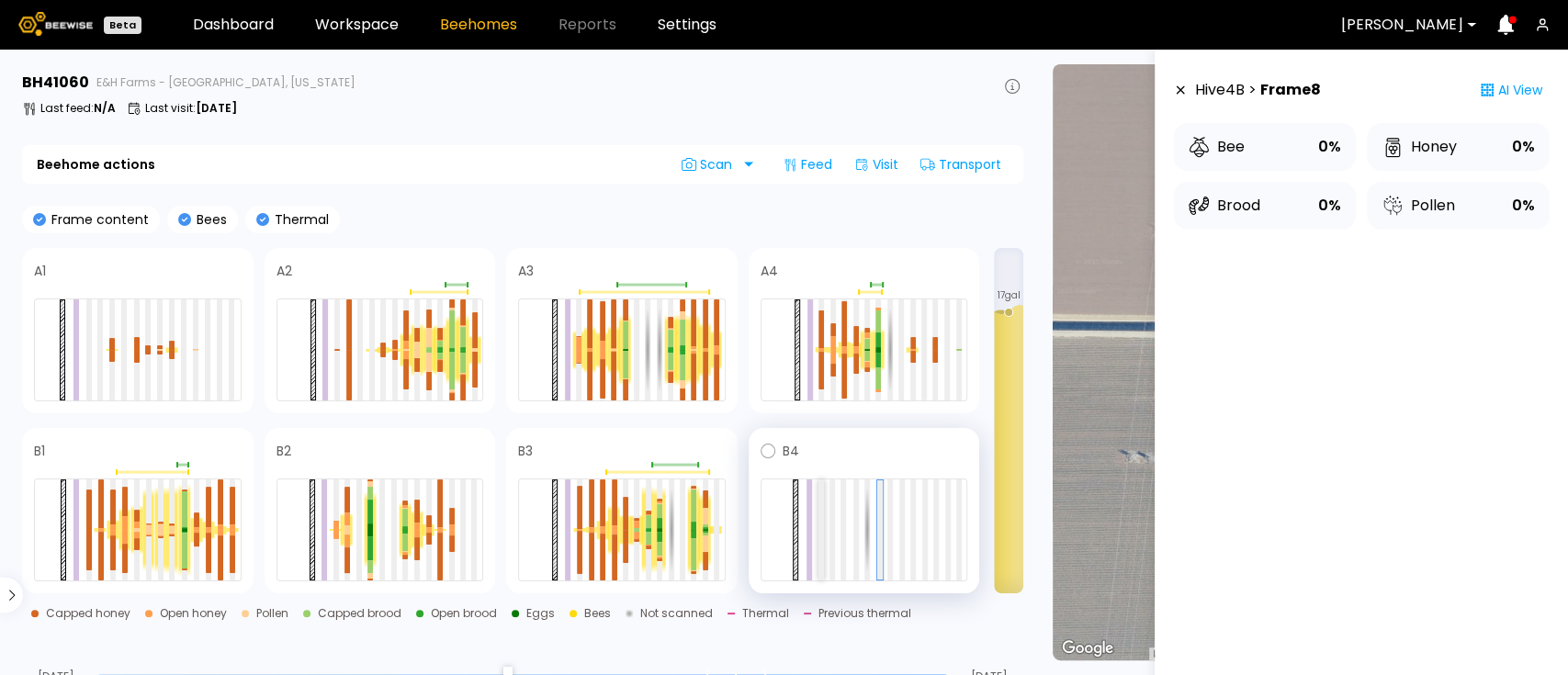
click at [818, 519] on div at bounding box center [821, 530] width 6 height 101
click at [830, 523] on div at bounding box center [864, 530] width 207 height 103
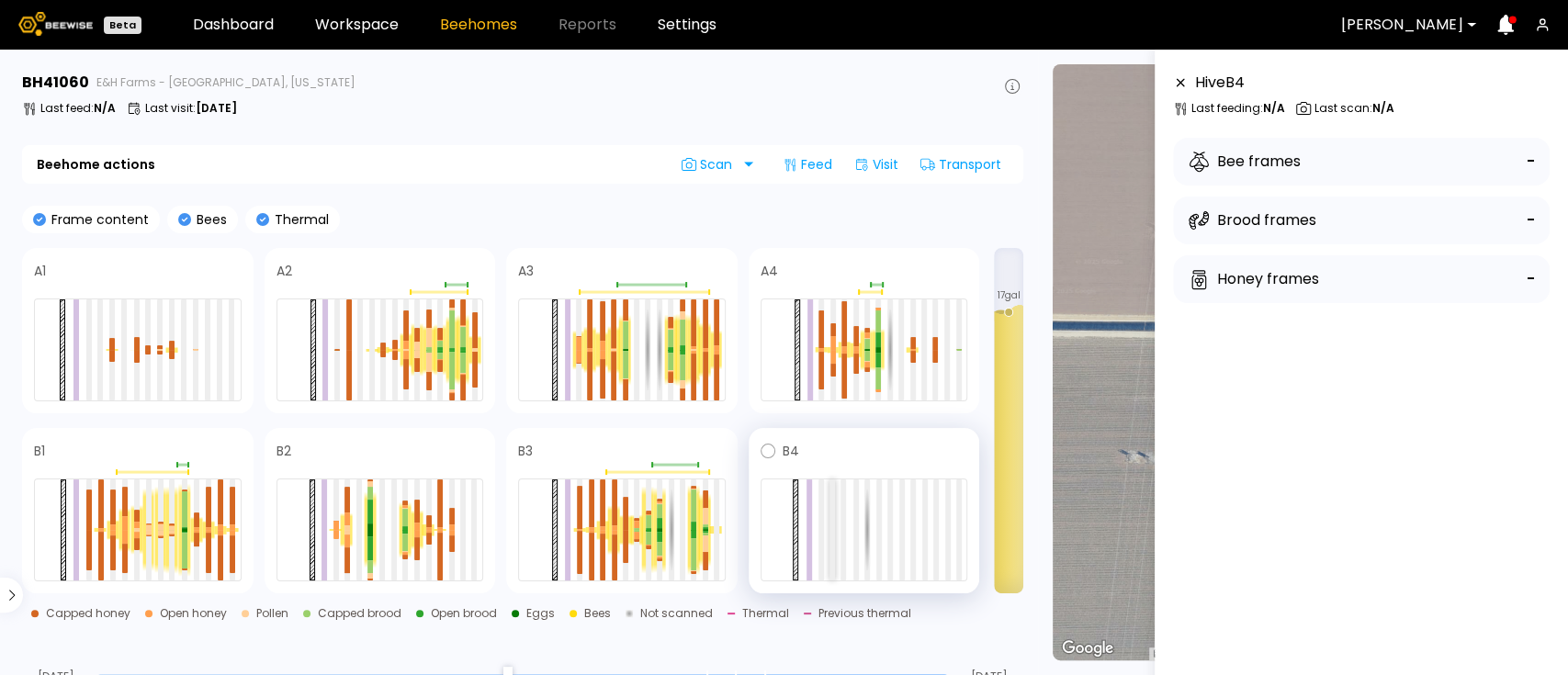
click at [829, 523] on div at bounding box center [832, 530] width 6 height 101
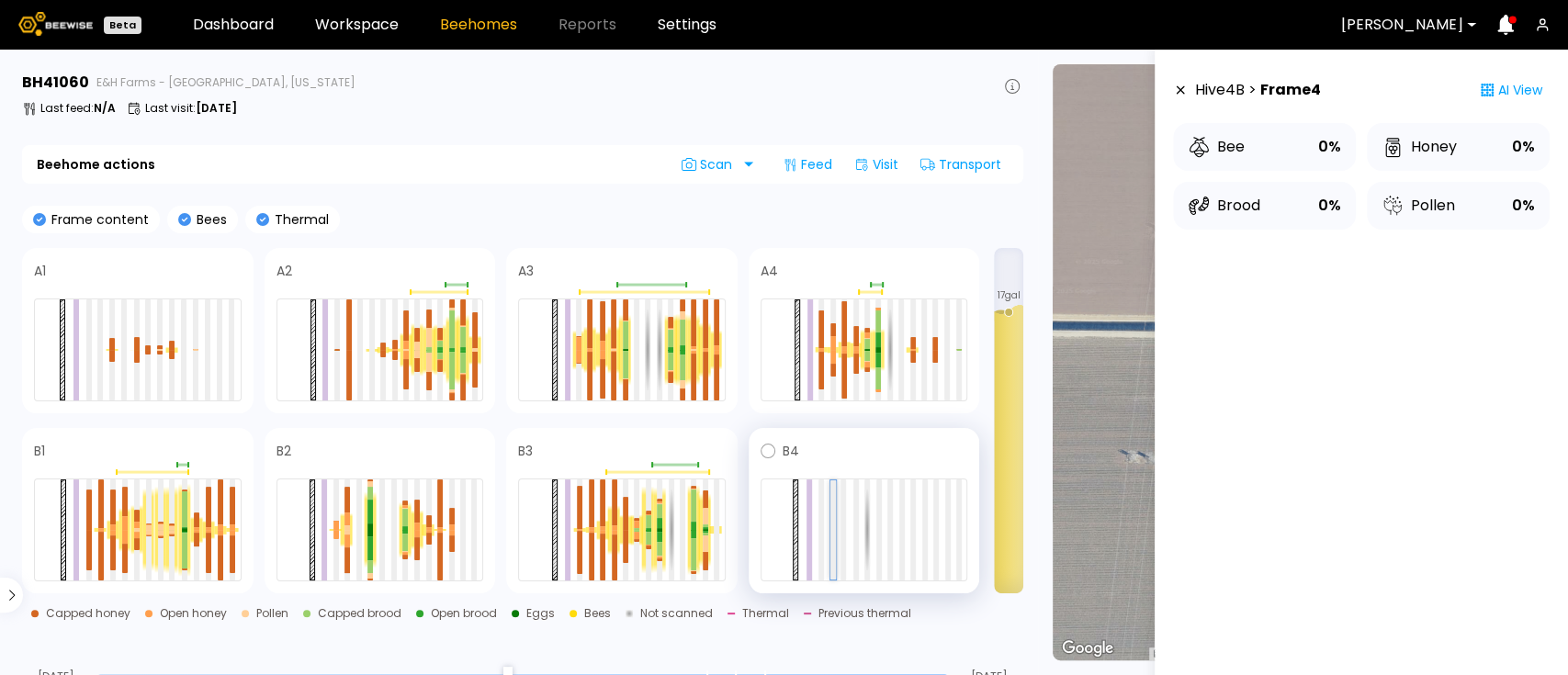
click at [829, 523] on div at bounding box center [832, 530] width 7 height 101
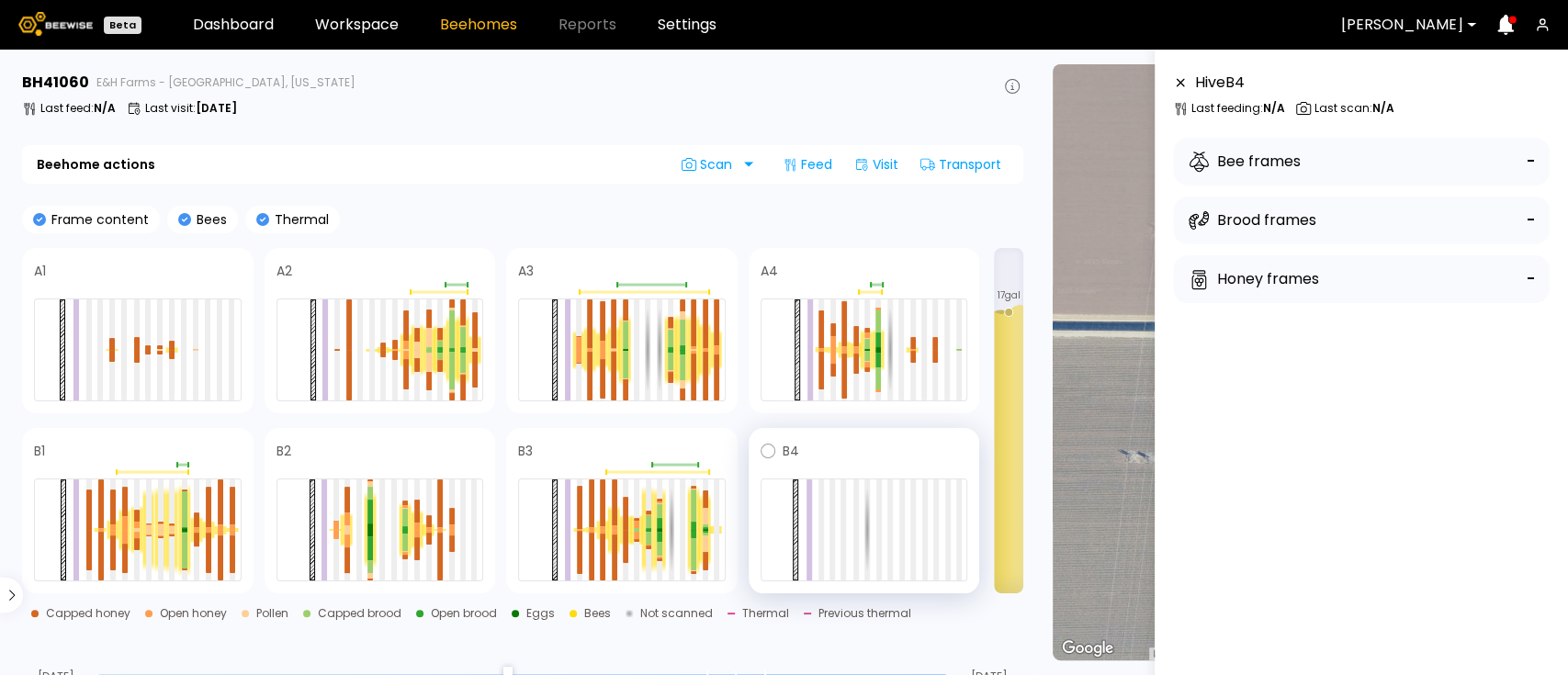
click at [851, 530] on div at bounding box center [864, 530] width 207 height 103
click at [856, 531] on div at bounding box center [856, 530] width 6 height 101
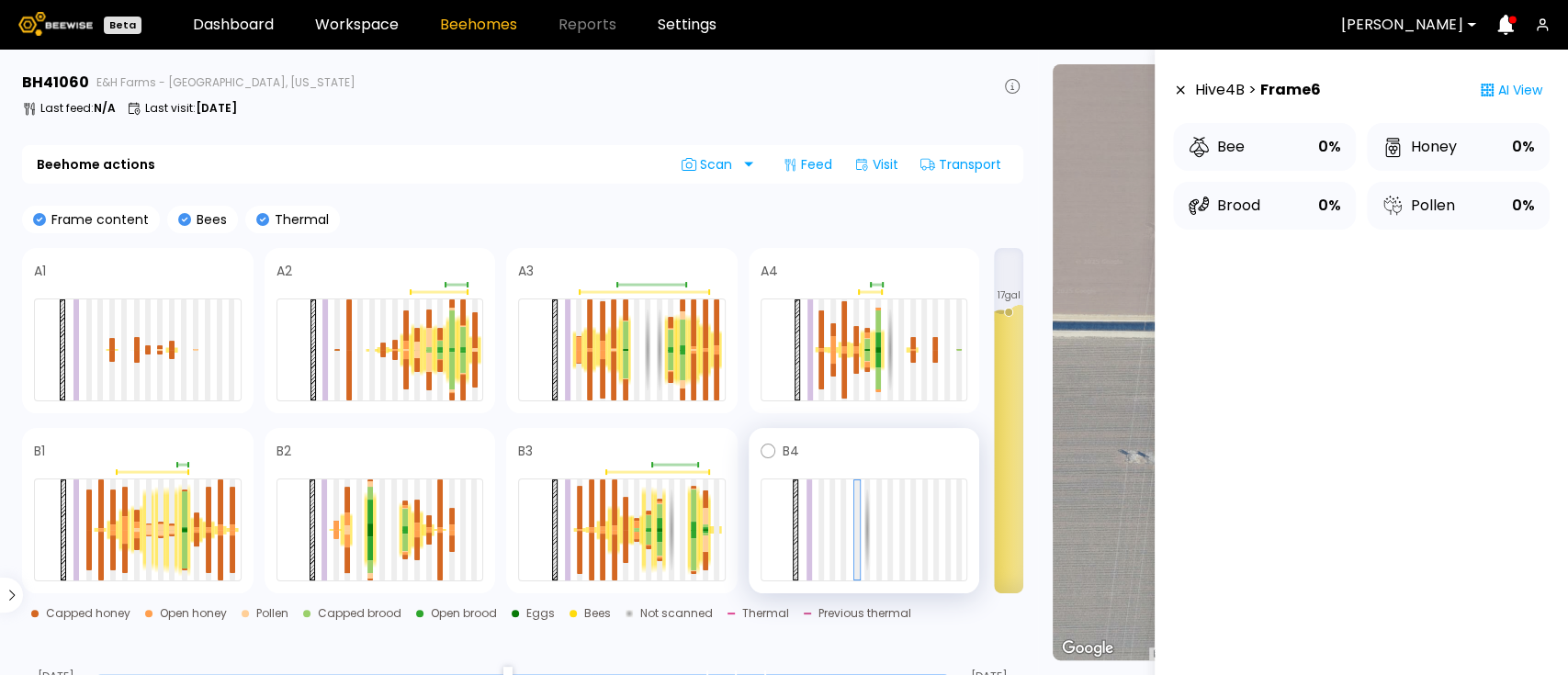
click at [896, 538] on div at bounding box center [864, 530] width 207 height 103
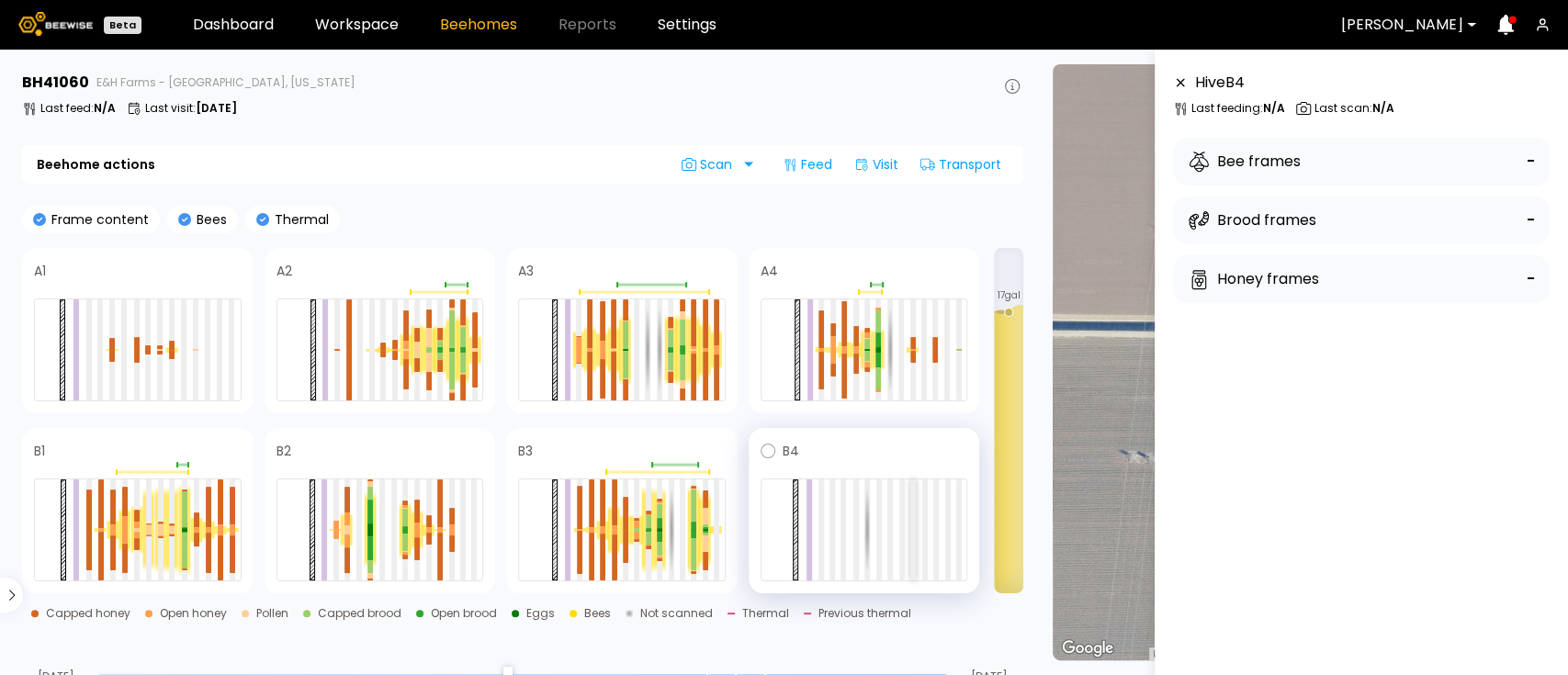
click at [910, 541] on div at bounding box center [913, 530] width 6 height 101
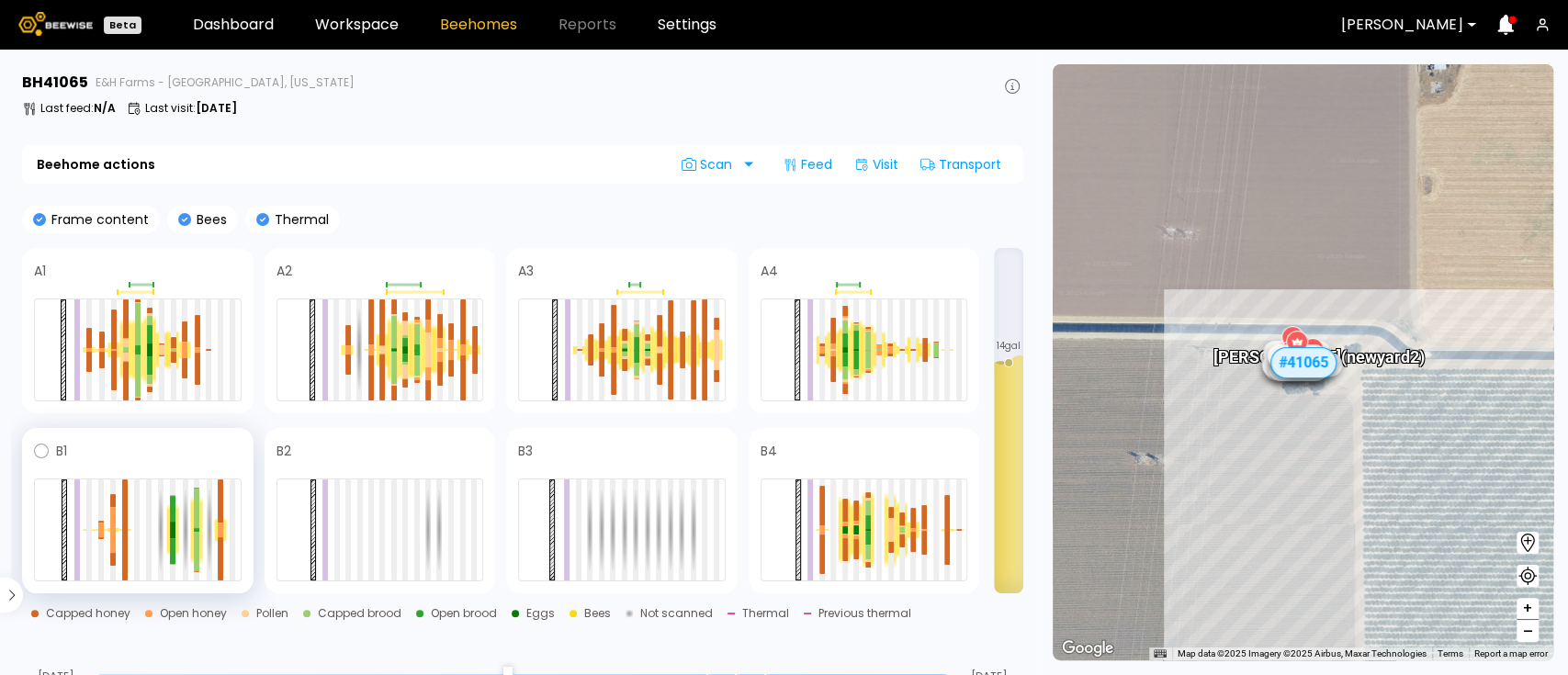
click at [170, 525] on div at bounding box center [173, 530] width 6 height 17
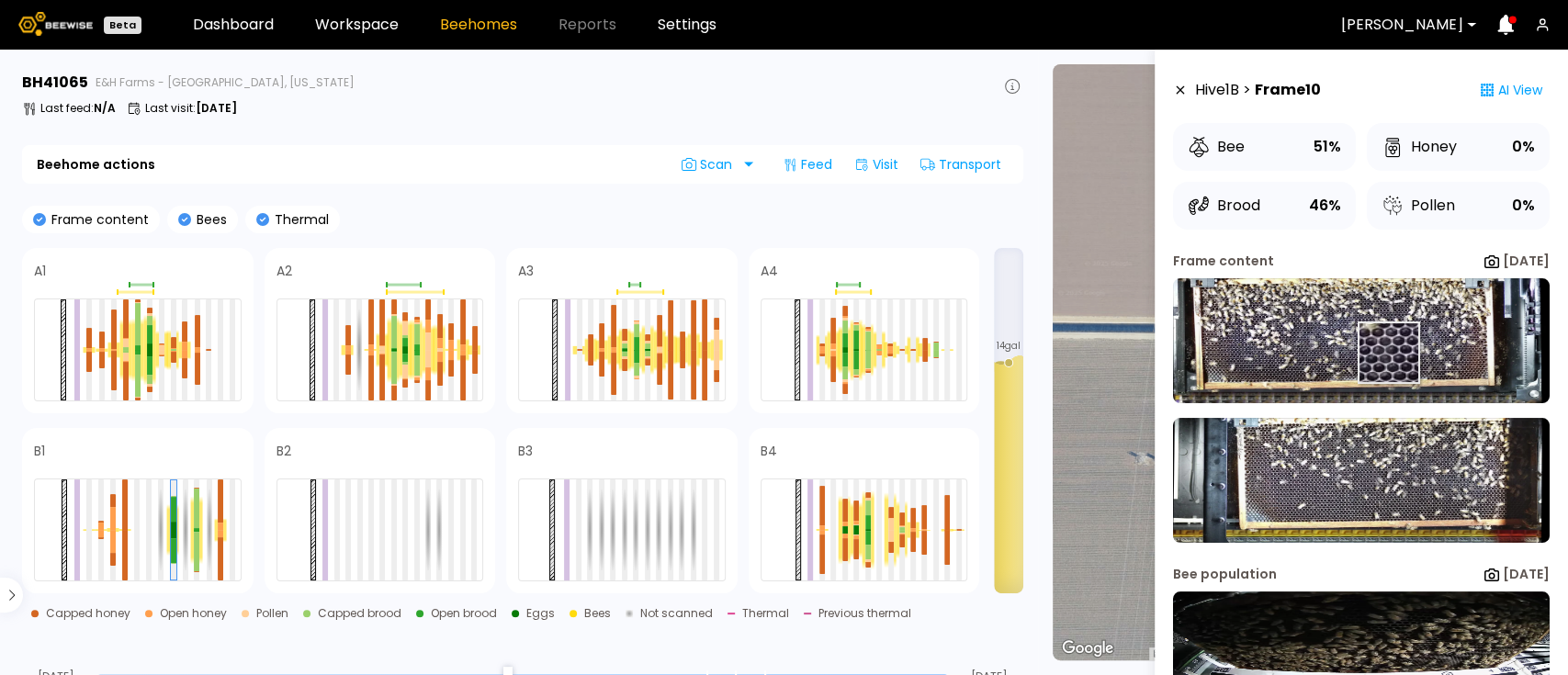
click at [1385, 350] on img at bounding box center [1361, 340] width 376 height 124
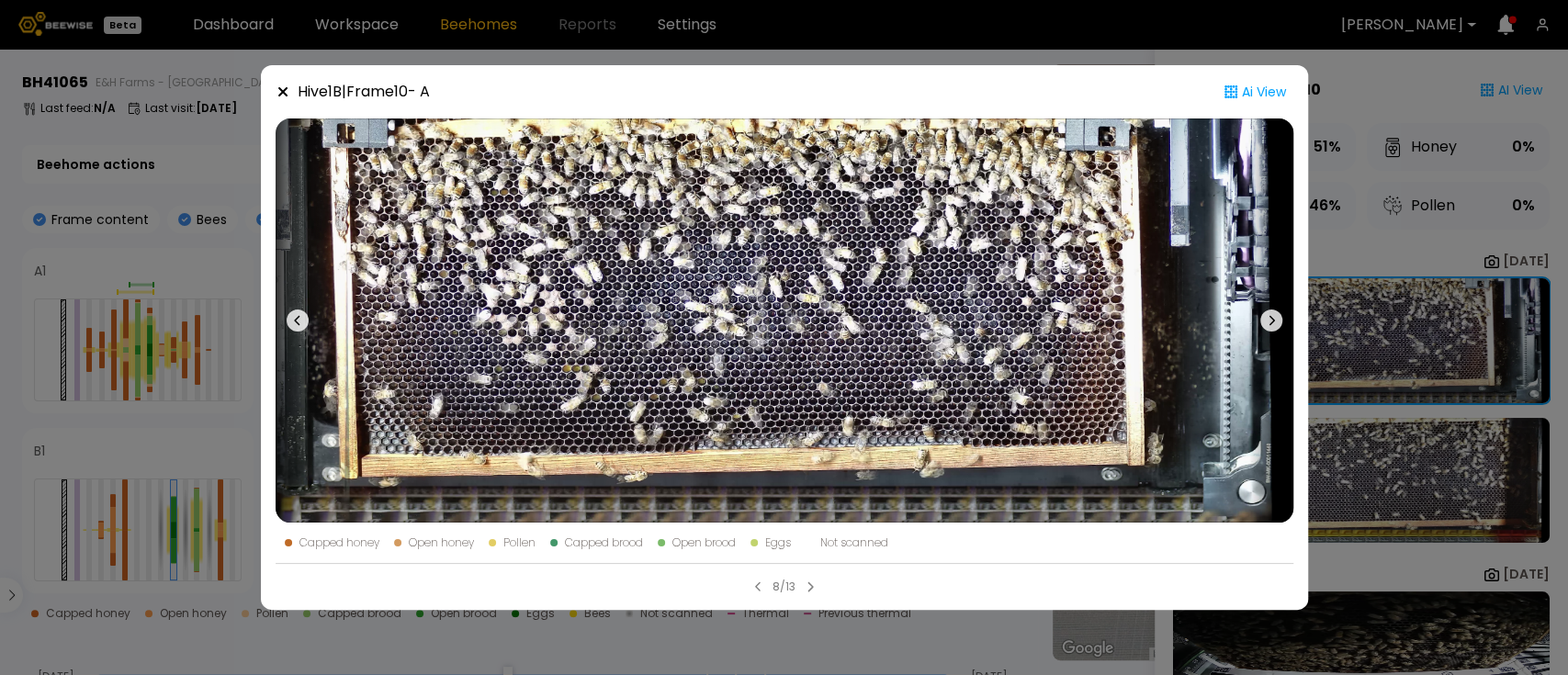
click at [99, 231] on div "Hive 1 B | Frame 10 - A Ai View Capped honey Open honey Pollen Capped brood Ope…" at bounding box center [784, 338] width 1568 height 675
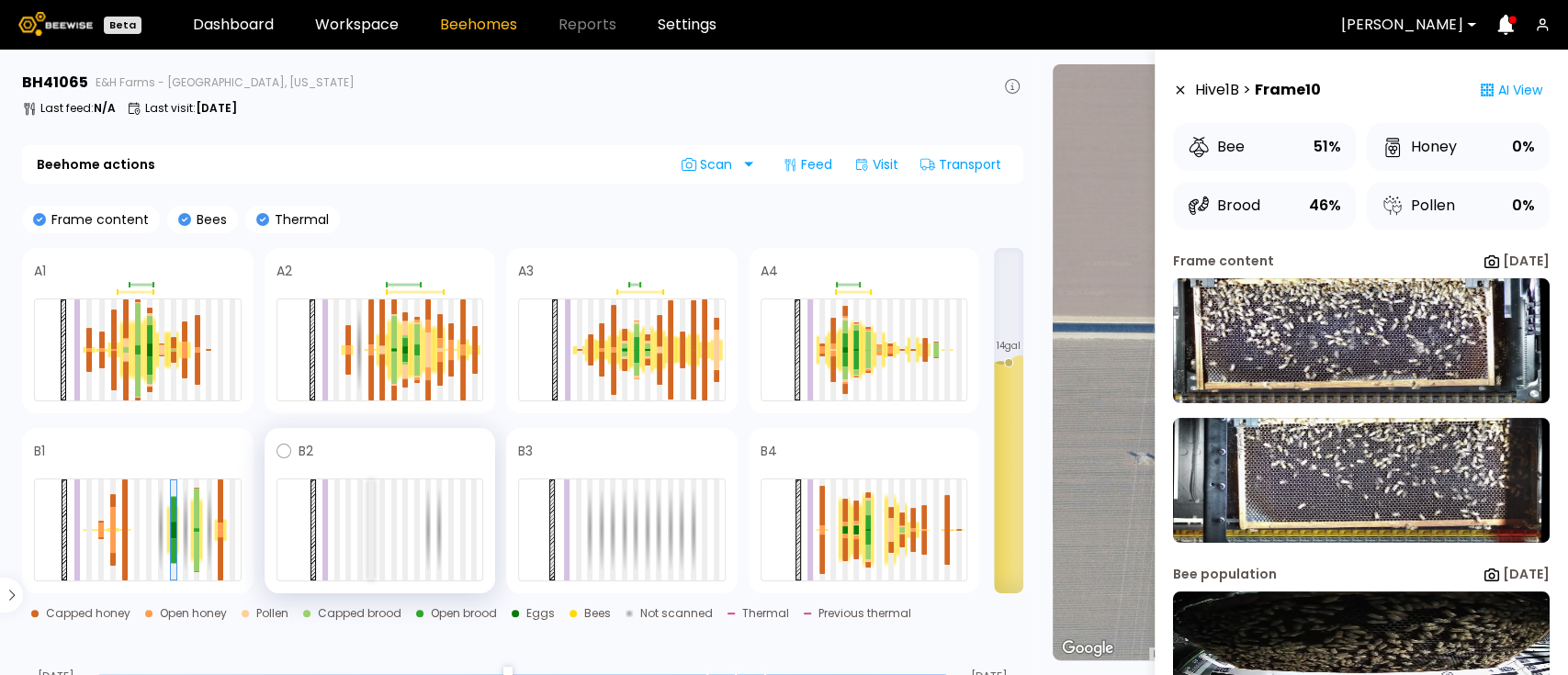
click at [368, 533] on div at bounding box center [371, 530] width 6 height 101
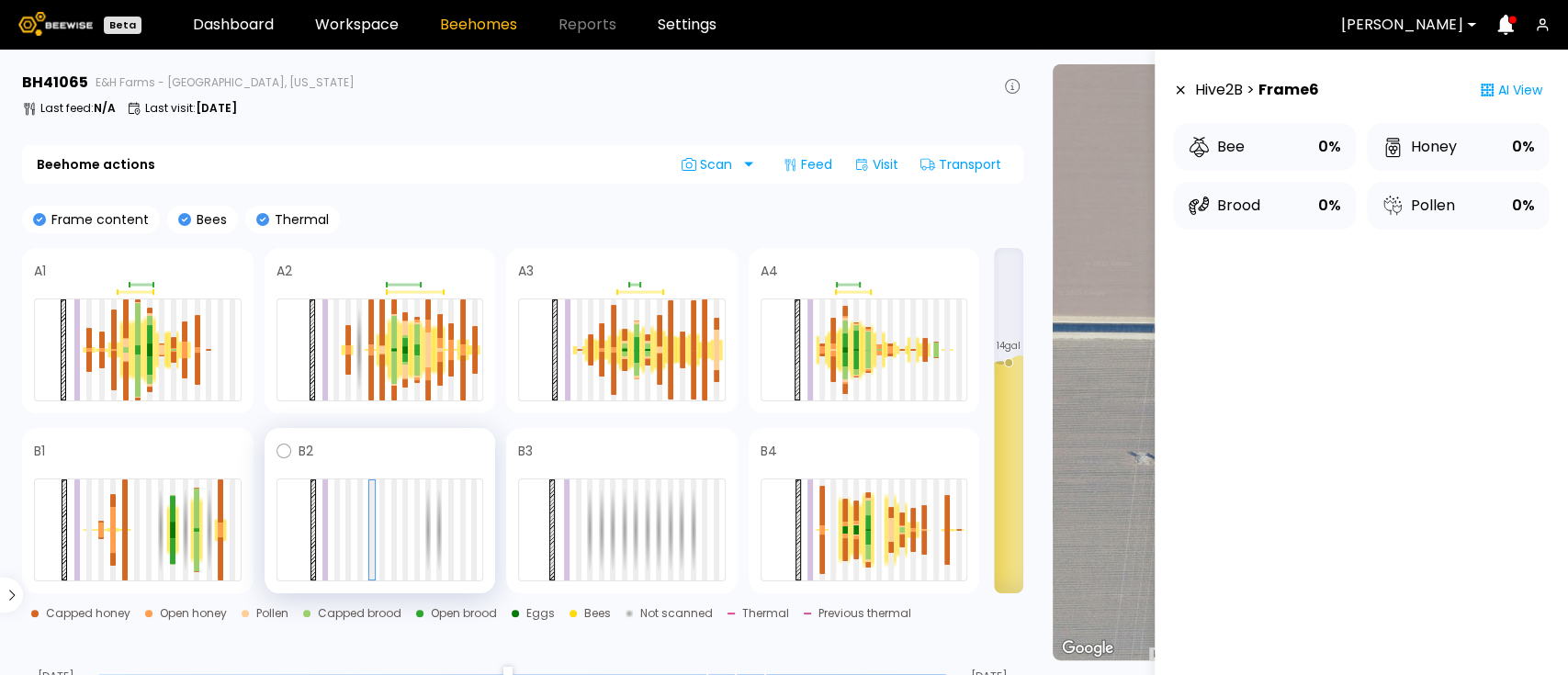
click at [387, 532] on div at bounding box center [380, 530] width 207 height 103
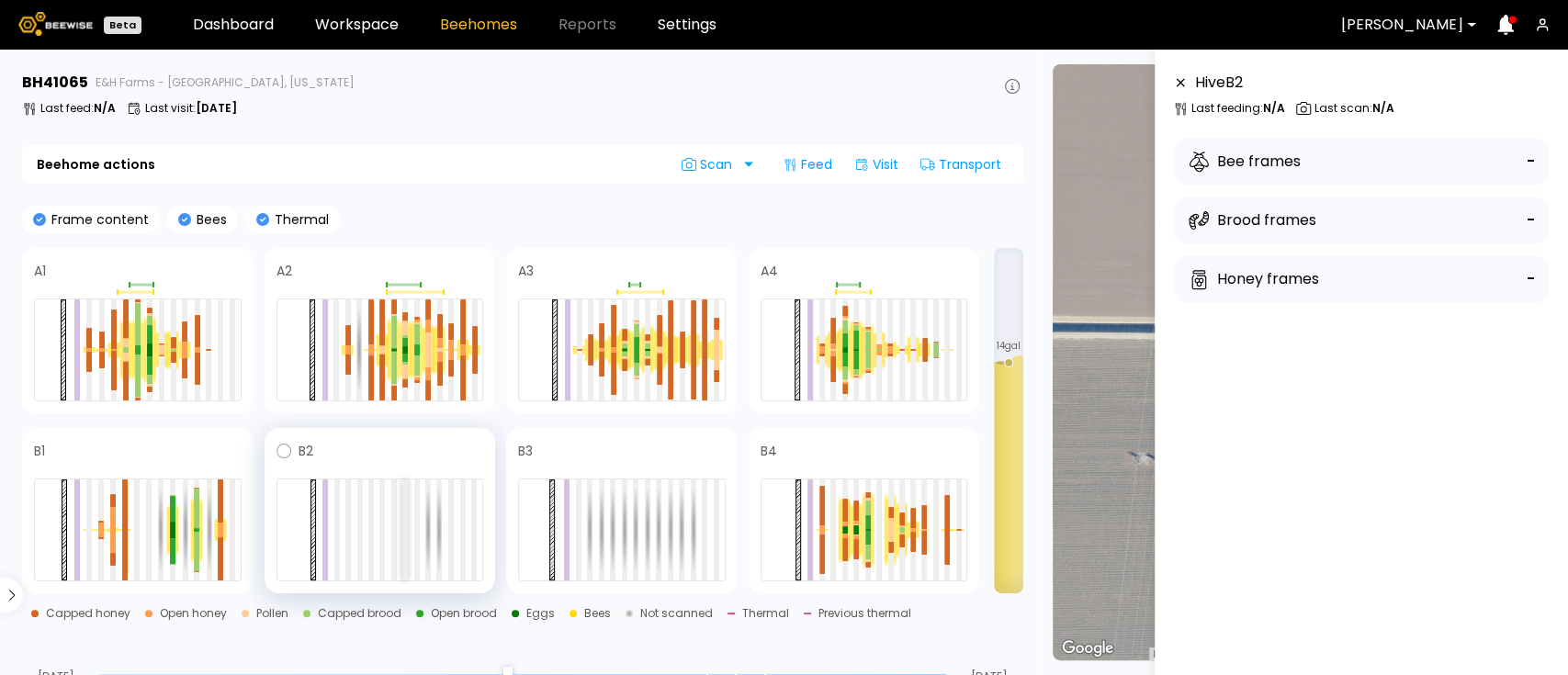
click at [406, 531] on div at bounding box center [405, 530] width 6 height 101
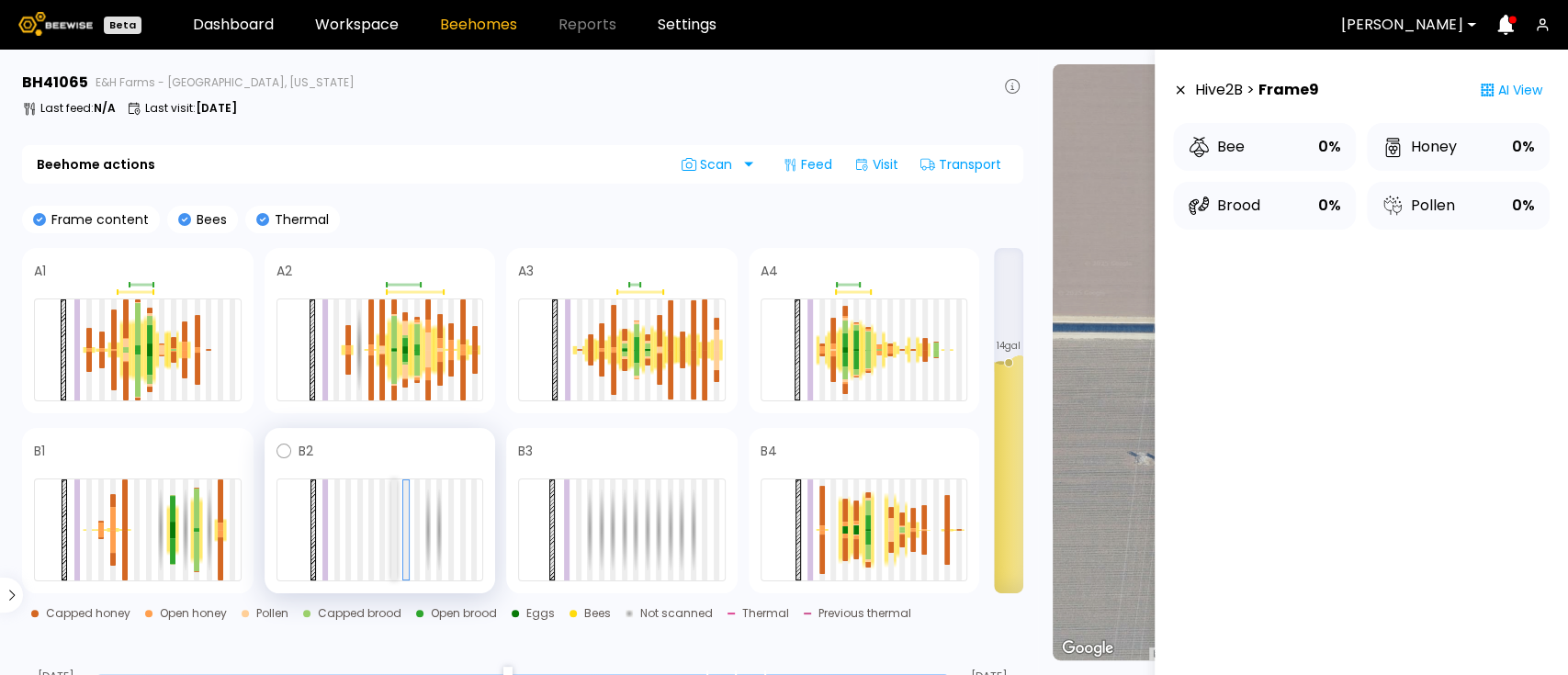
click at [391, 531] on div at bounding box center [394, 530] width 6 height 101
click at [376, 533] on div at bounding box center [380, 530] width 207 height 103
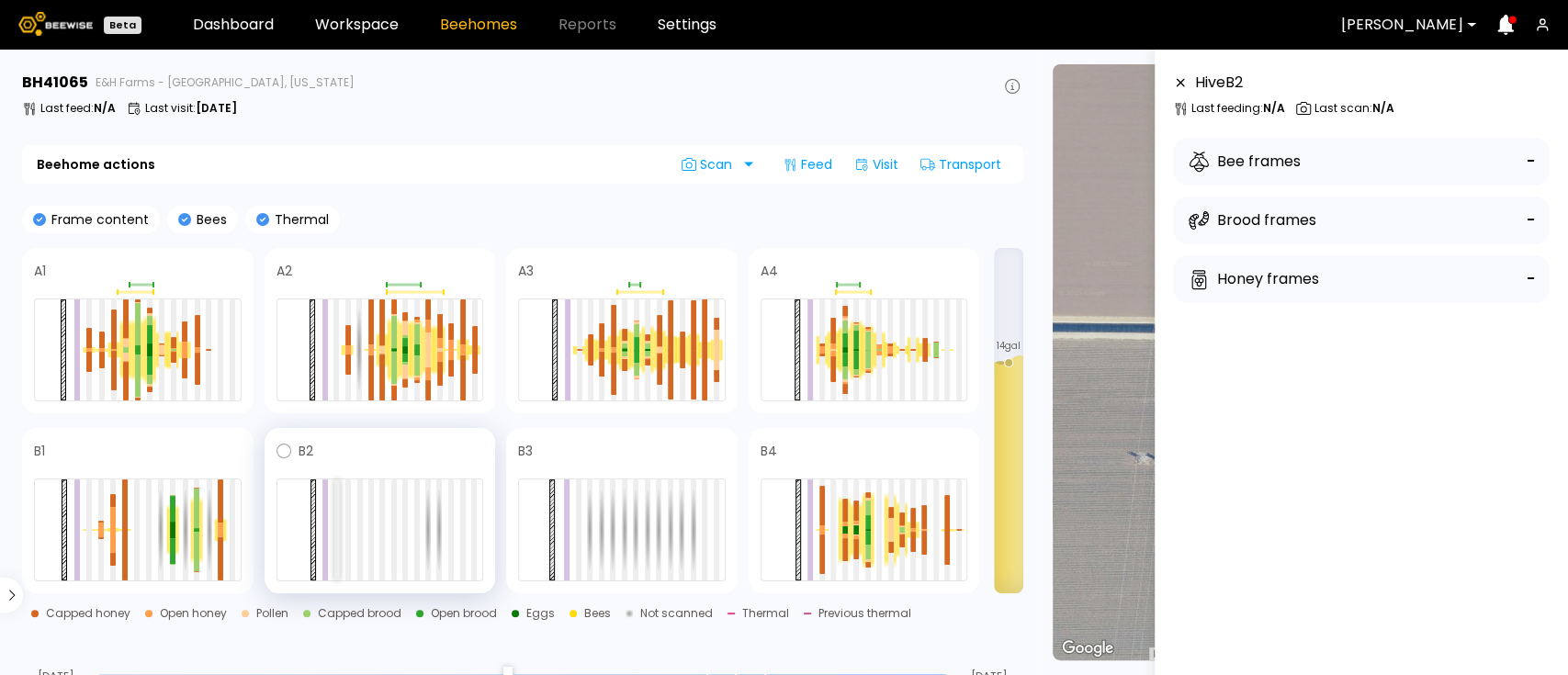
click at [335, 541] on div at bounding box center [337, 530] width 6 height 101
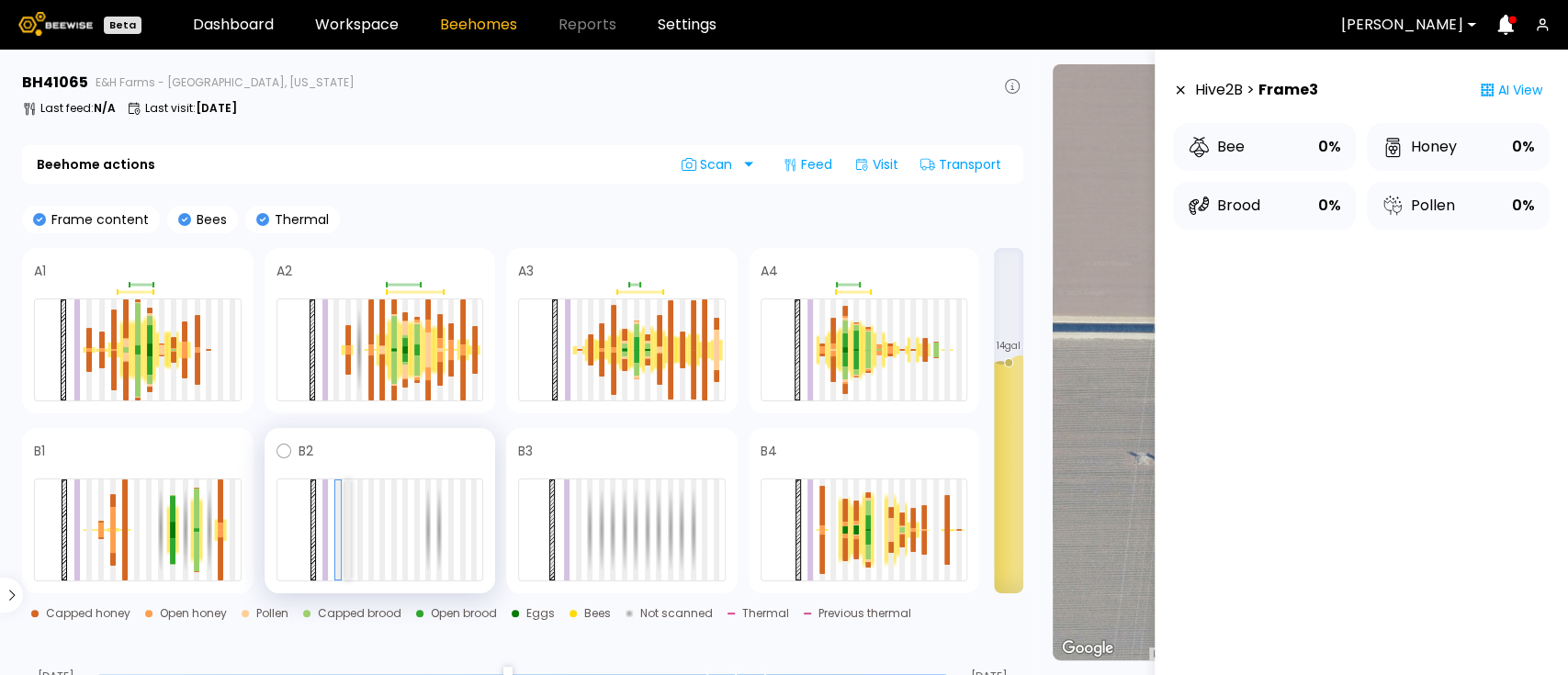
click at [349, 540] on div at bounding box center [348, 530] width 6 height 101
click at [360, 536] on div at bounding box center [360, 530] width 6 height 101
click at [382, 533] on div at bounding box center [382, 530] width 6 height 101
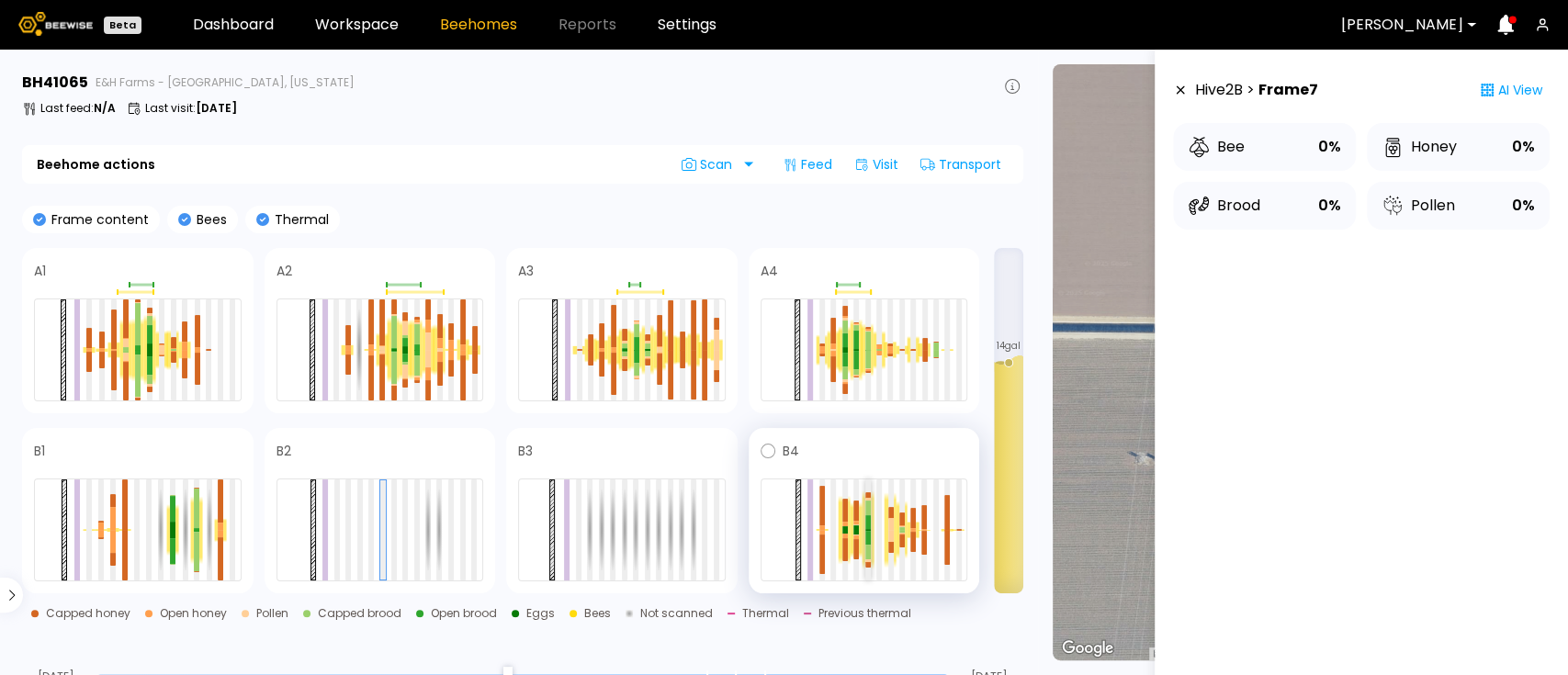
click at [869, 524] on div at bounding box center [868, 523] width 6 height 14
